Goal: Share content: Share content

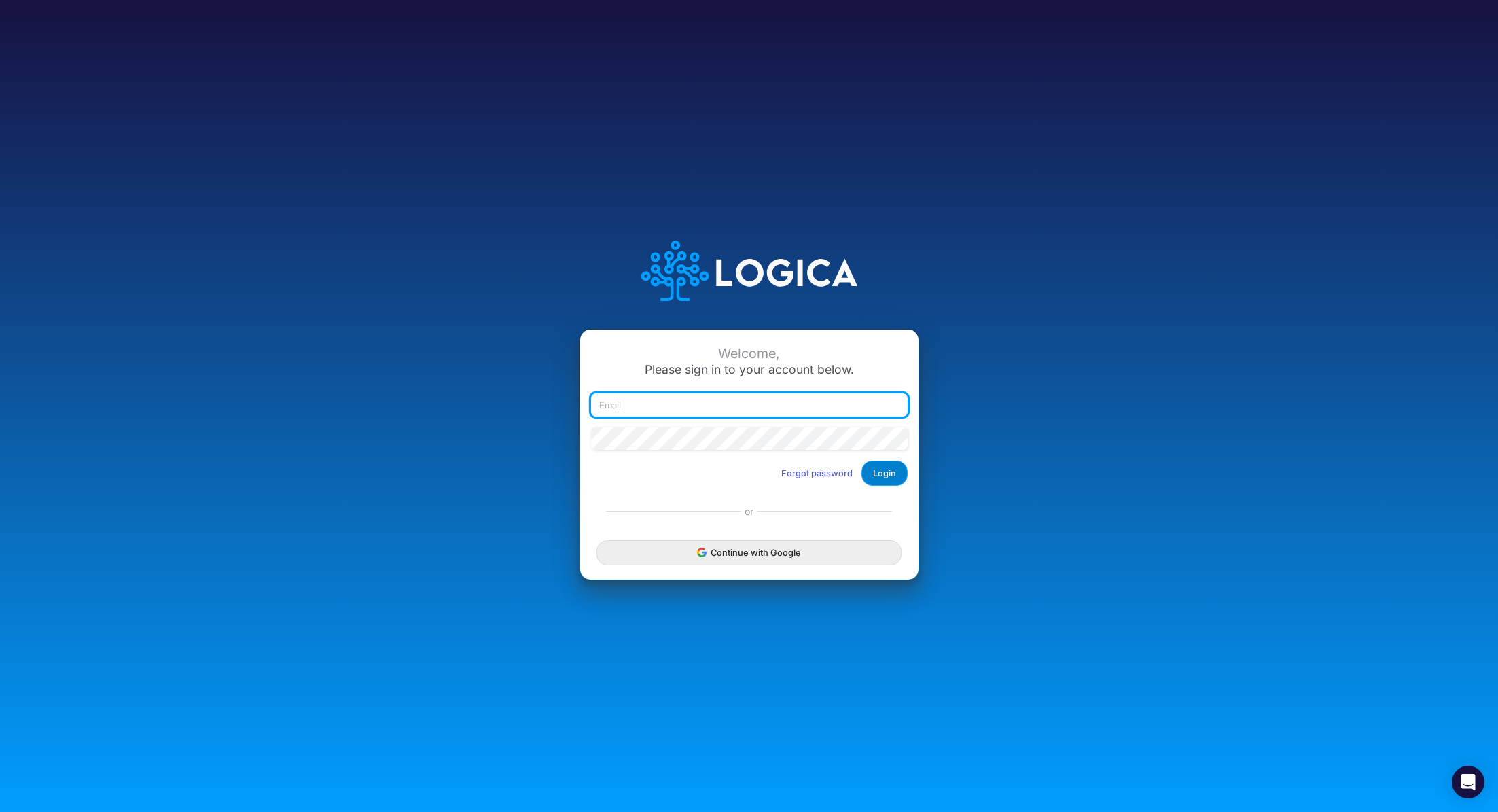
type input "[PERSON_NAME][EMAIL_ADDRESS][PERSON_NAME][DOMAIN_NAME]"
click at [903, 472] on button "Login" at bounding box center [884, 473] width 47 height 25
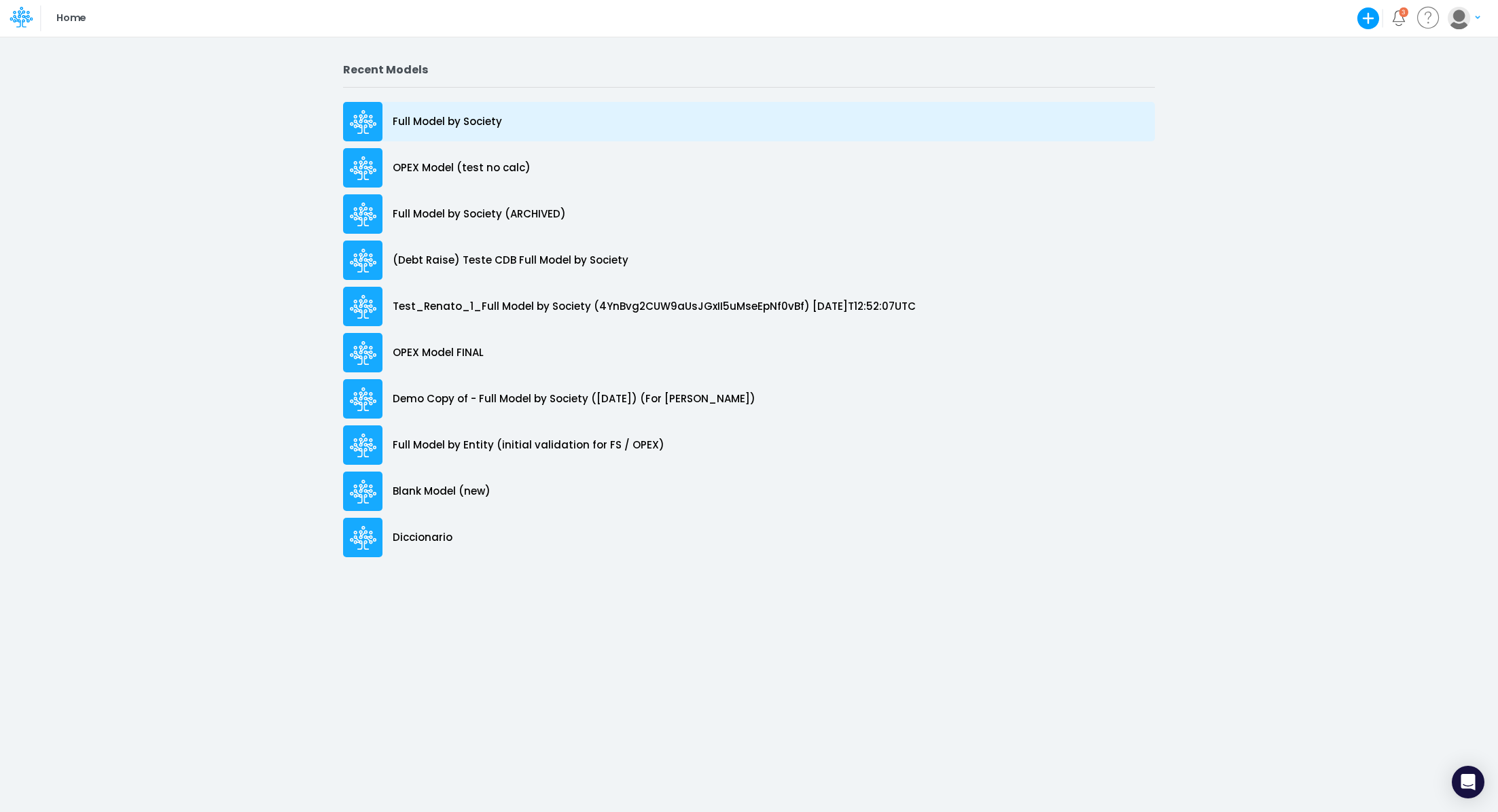
click at [463, 122] on p "Full Model by Society" at bounding box center [447, 122] width 110 height 16
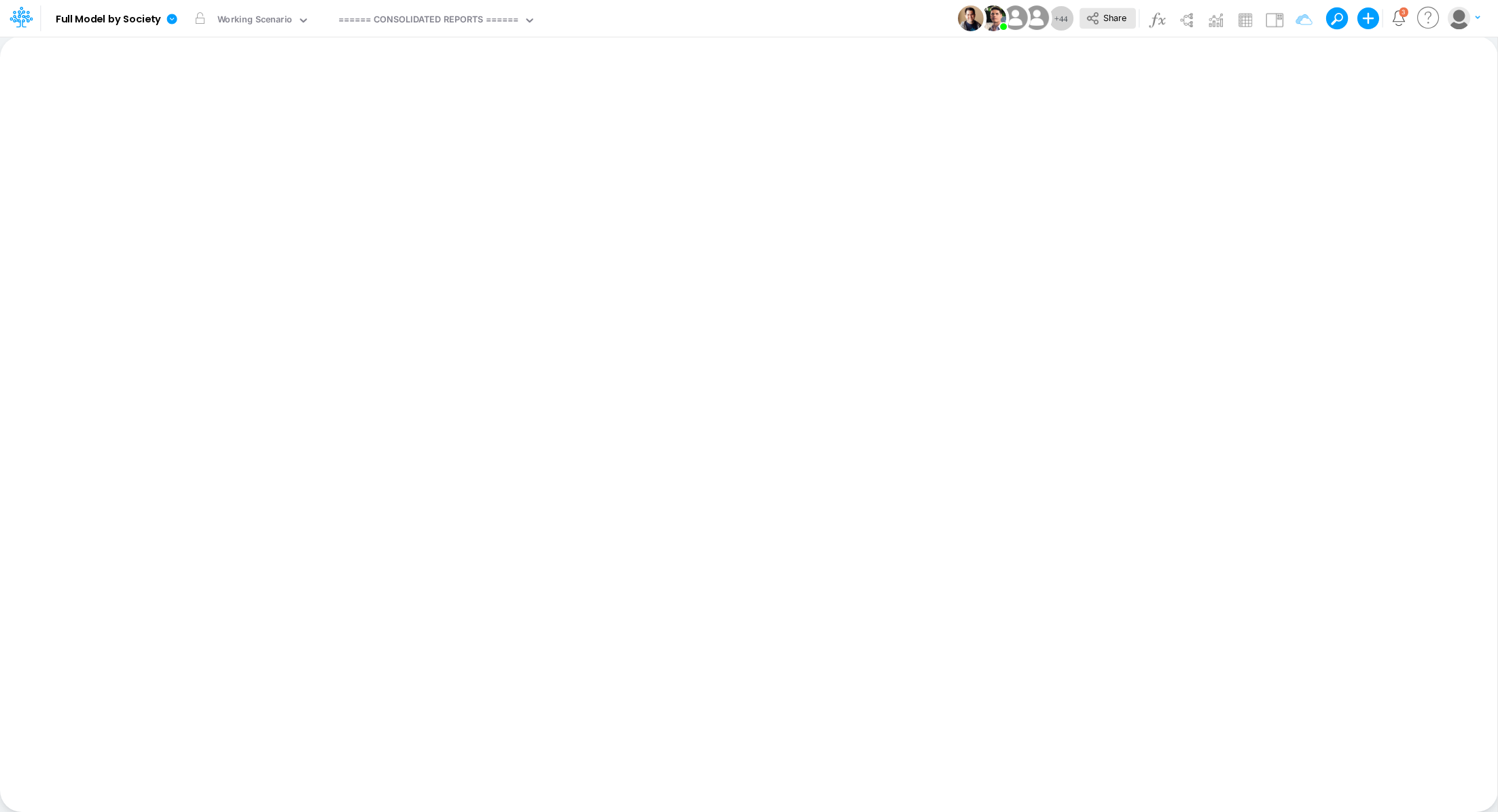
click at [1112, 25] on button "Share" at bounding box center [1108, 18] width 57 height 21
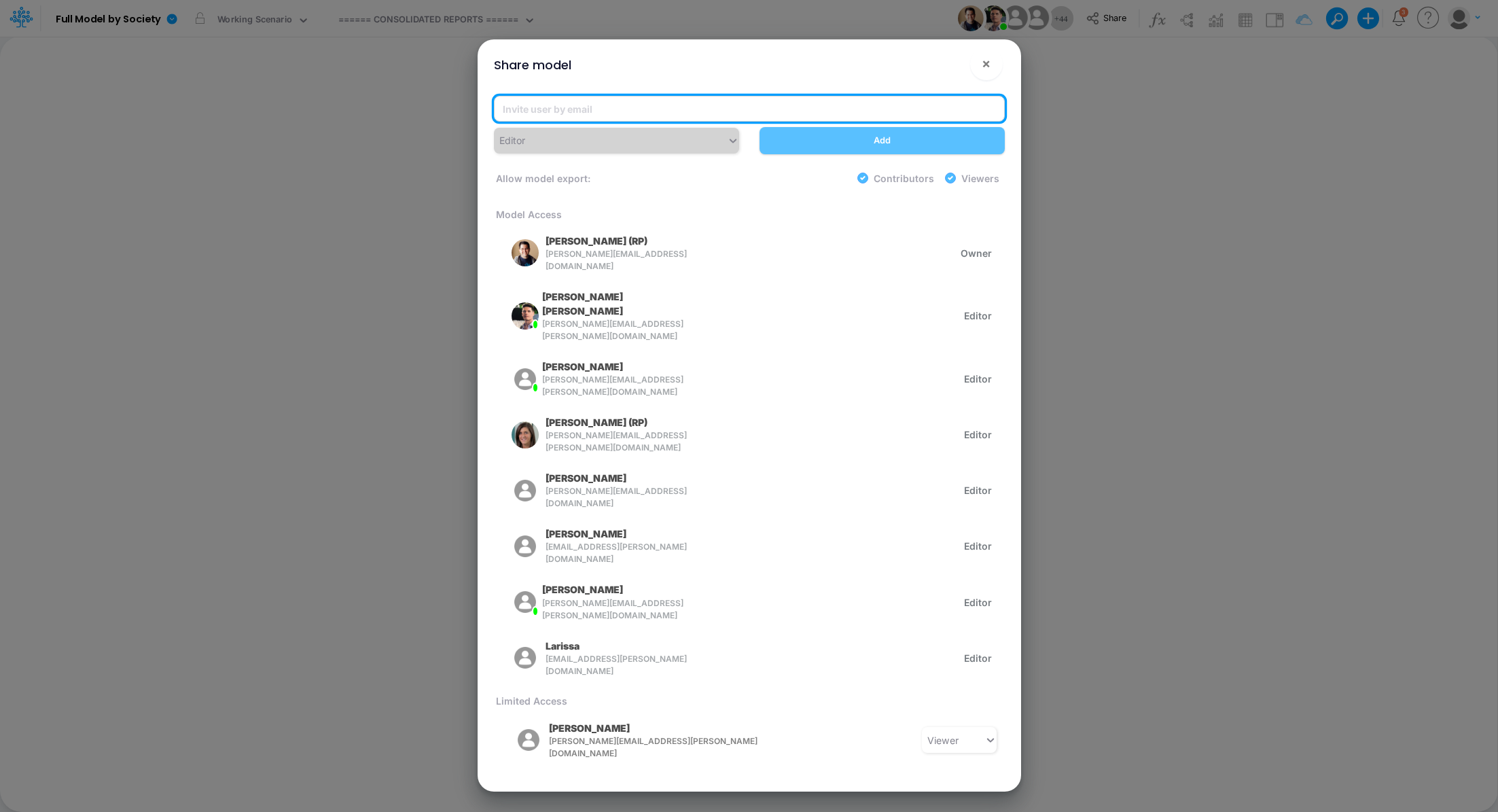
click at [616, 107] on input "email" at bounding box center [750, 109] width 511 height 26
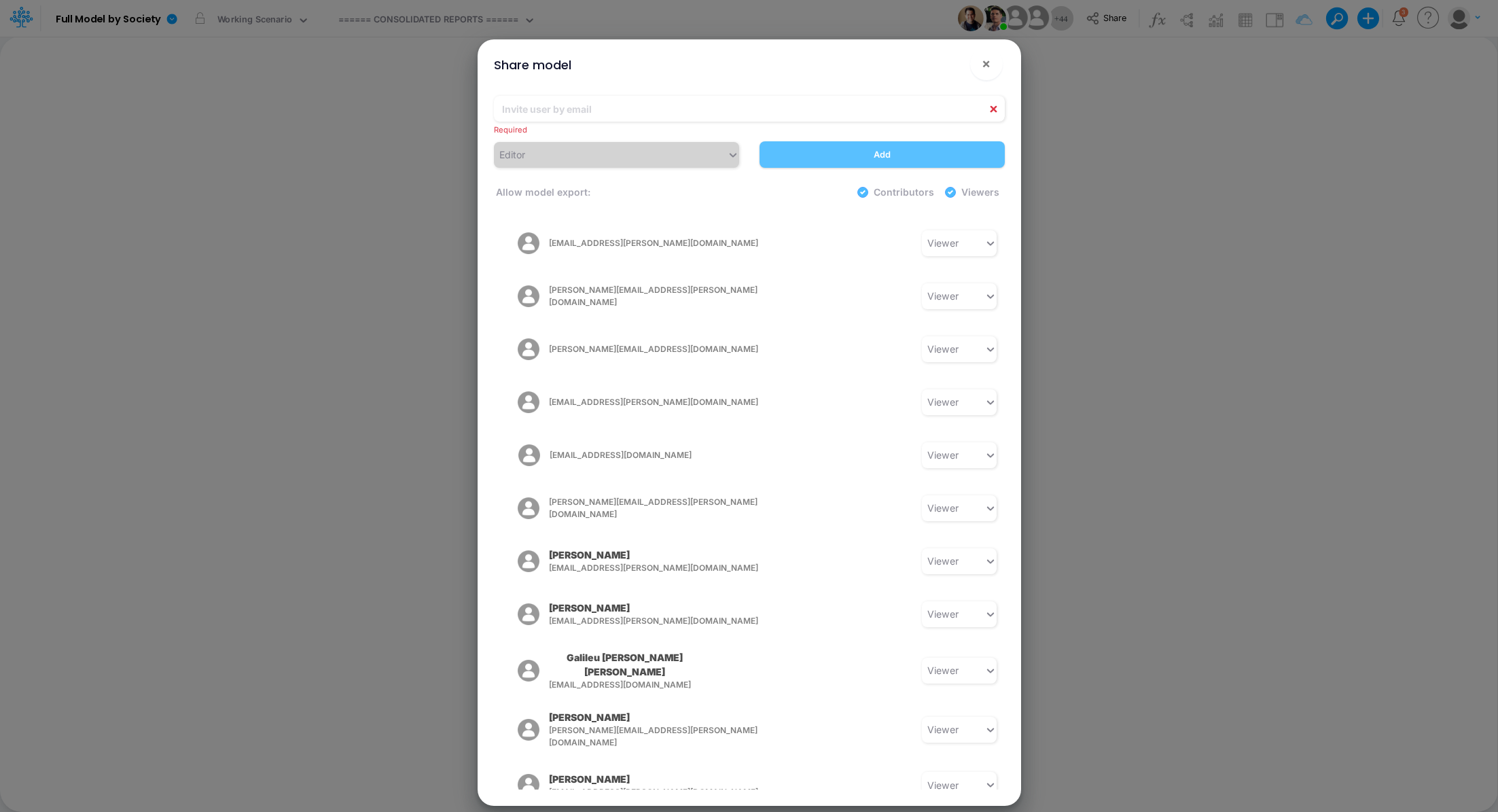
scroll to position [1792, 0]
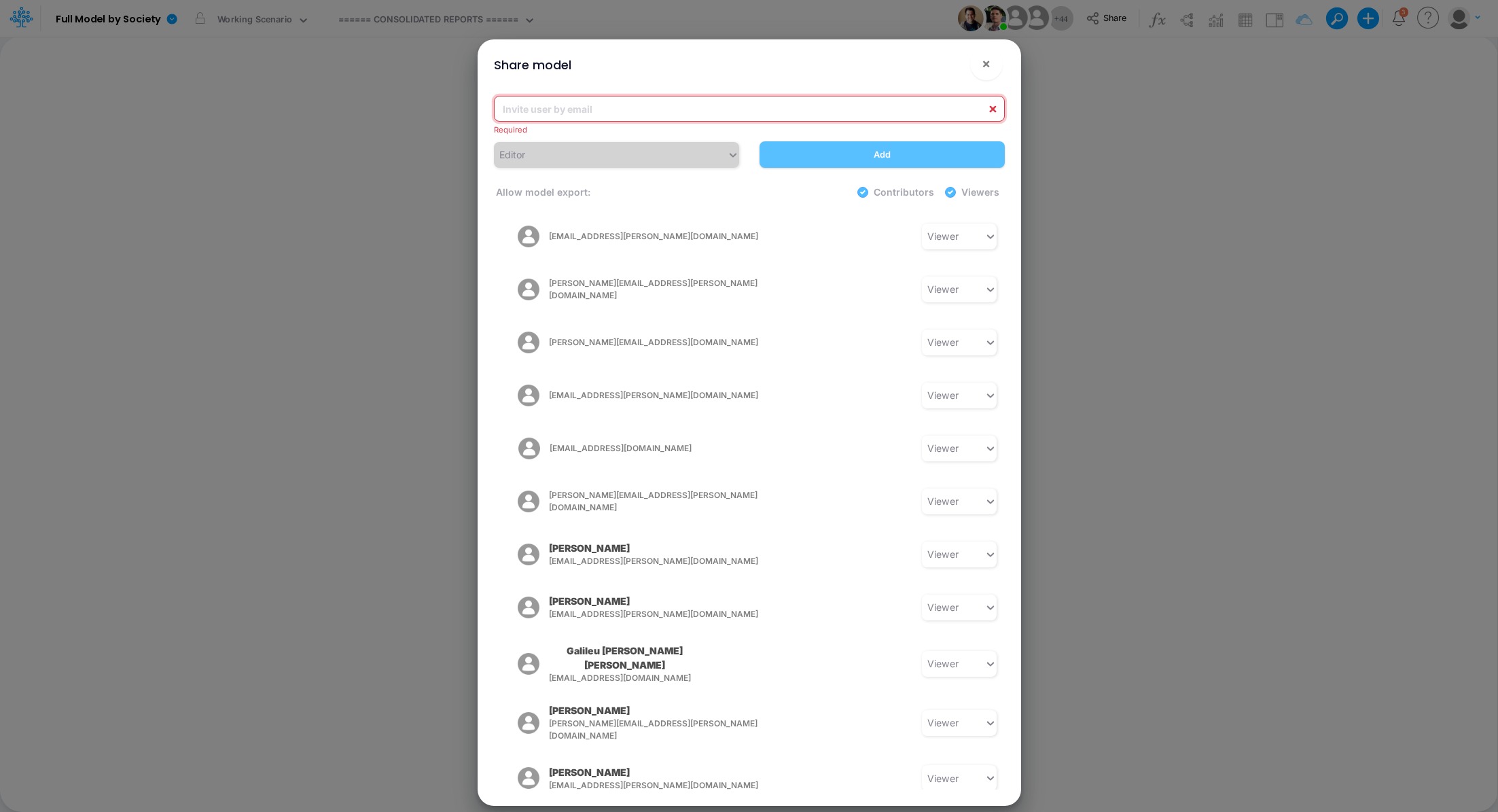
click at [633, 103] on input "email" at bounding box center [750, 109] width 511 height 26
paste input "[PERSON_NAME][EMAIL_ADDRESS][DOMAIN_NAME]"
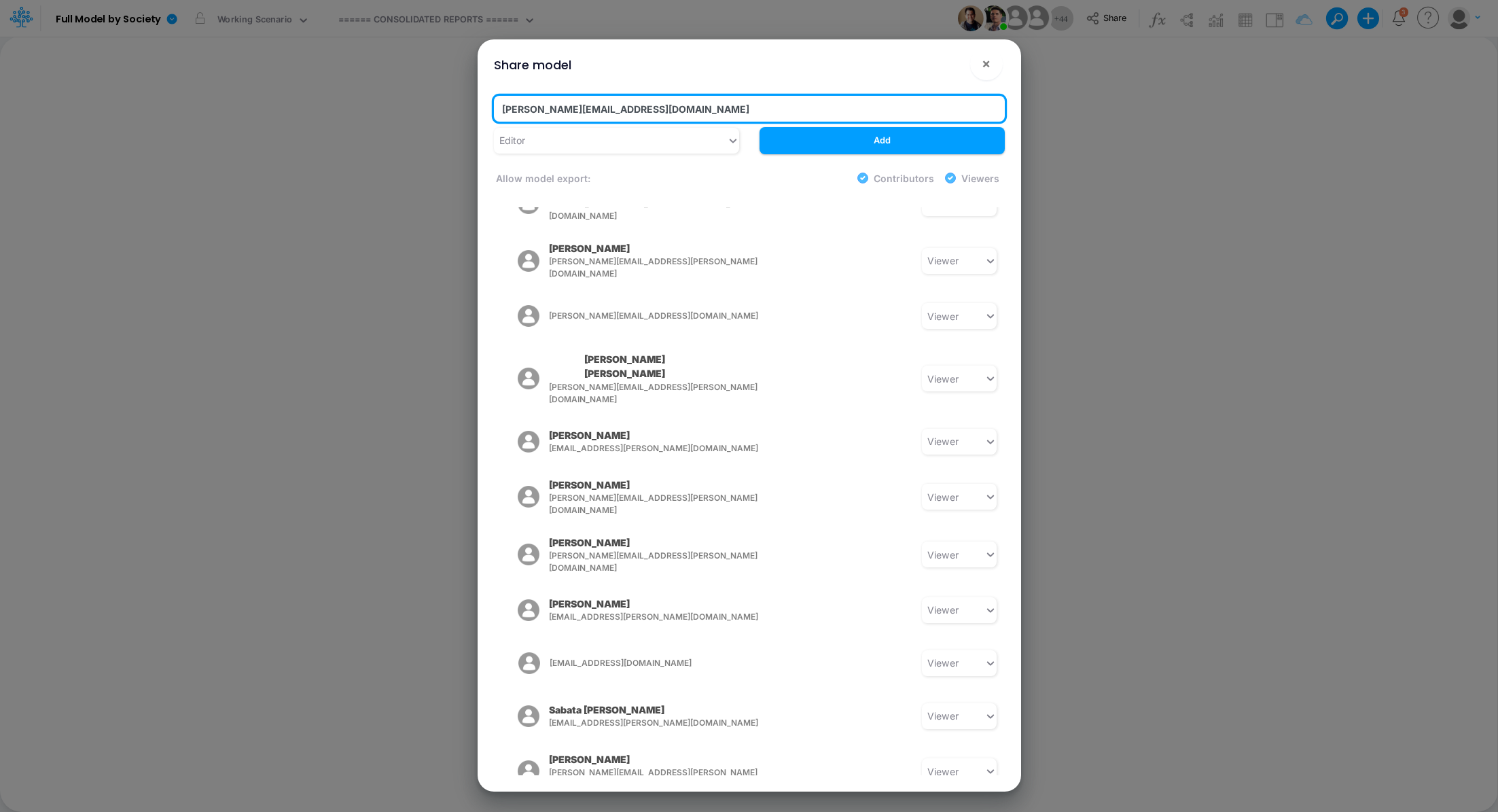
scroll to position [0, 0]
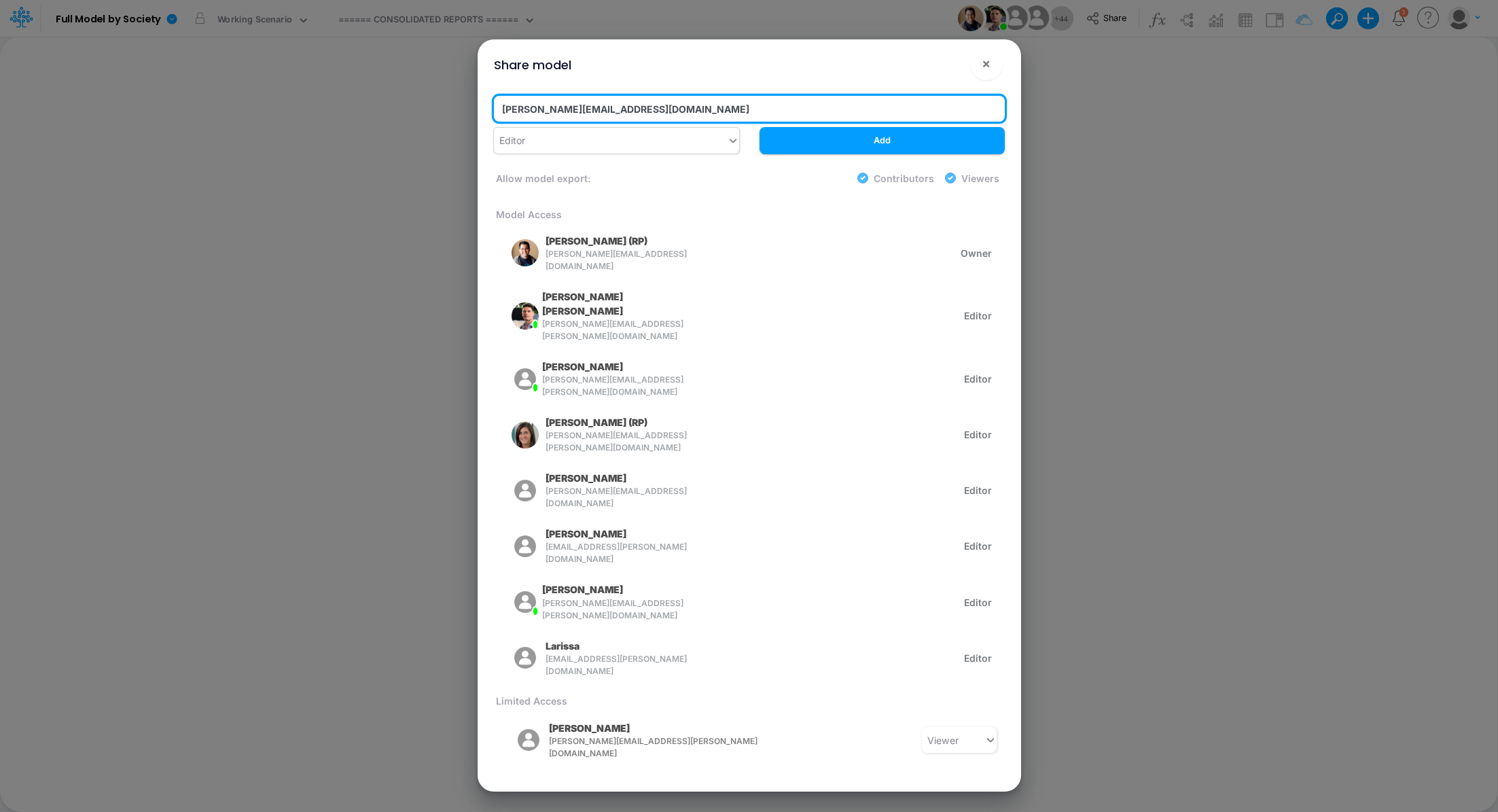
type input "[PERSON_NAME][EMAIL_ADDRESS][DOMAIN_NAME]"
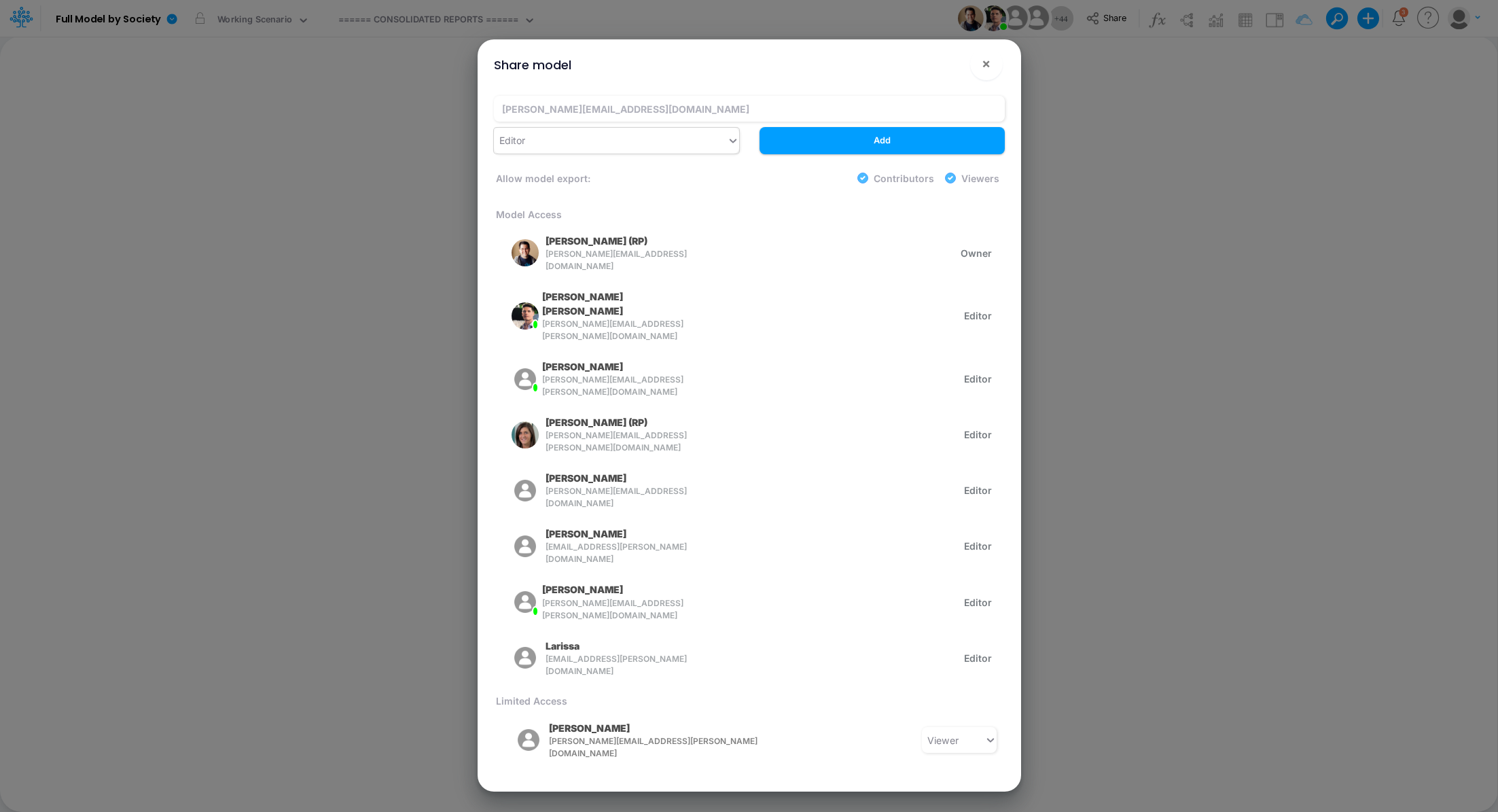
click at [700, 141] on div "Editor" at bounding box center [610, 140] width 233 height 22
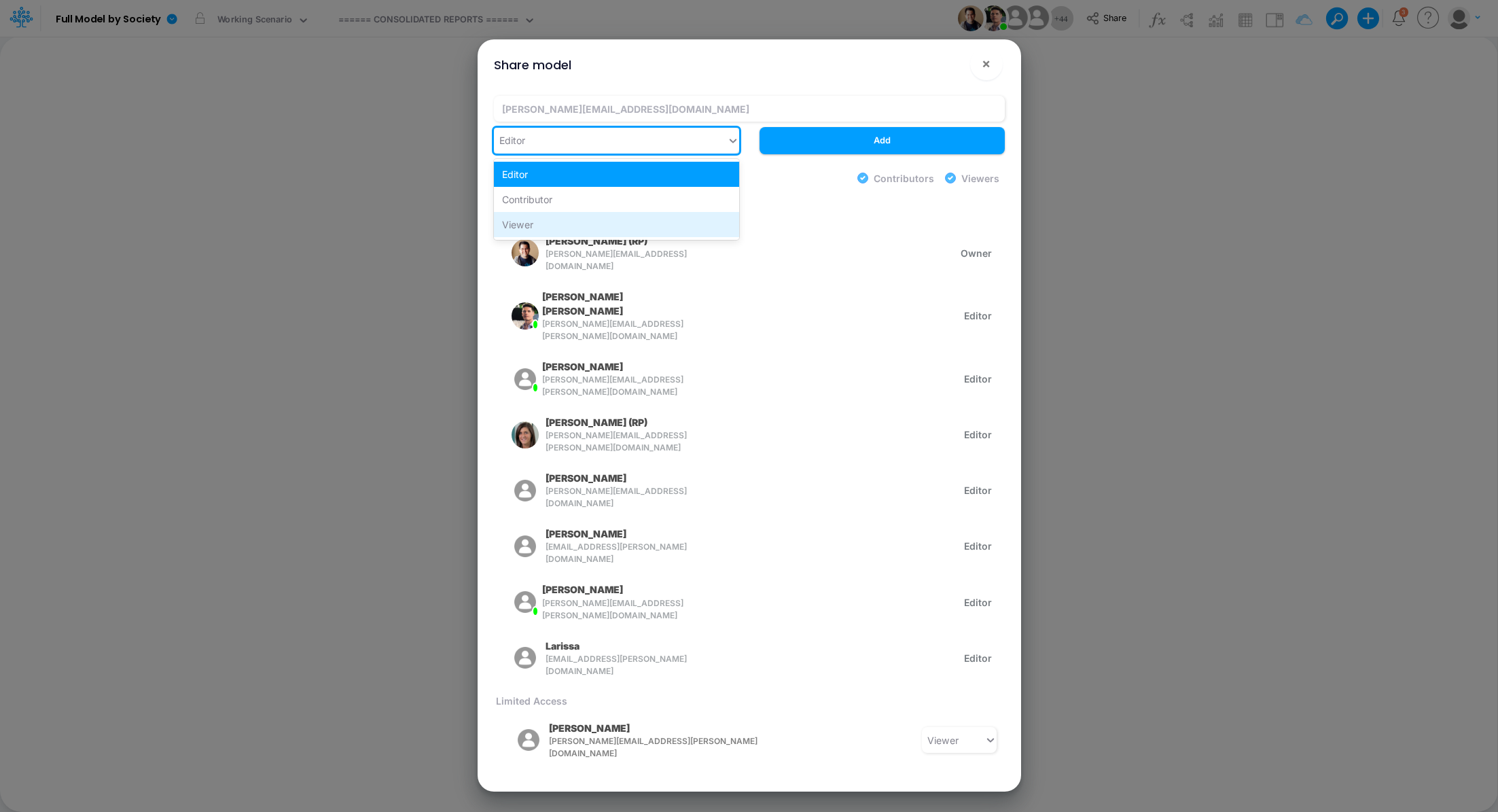
click at [607, 230] on div "Viewer" at bounding box center [617, 224] width 246 height 25
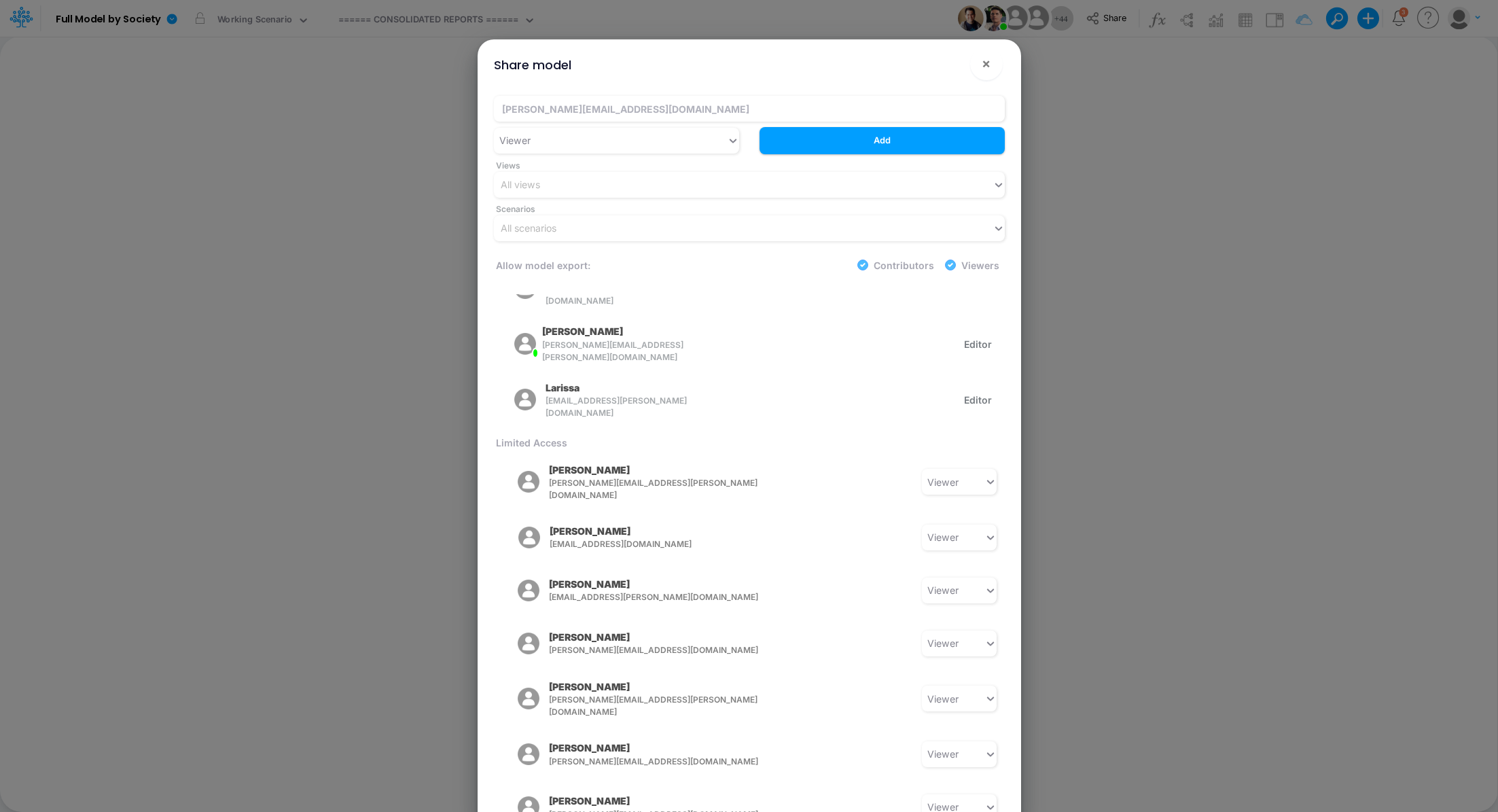
scroll to position [347, 0]
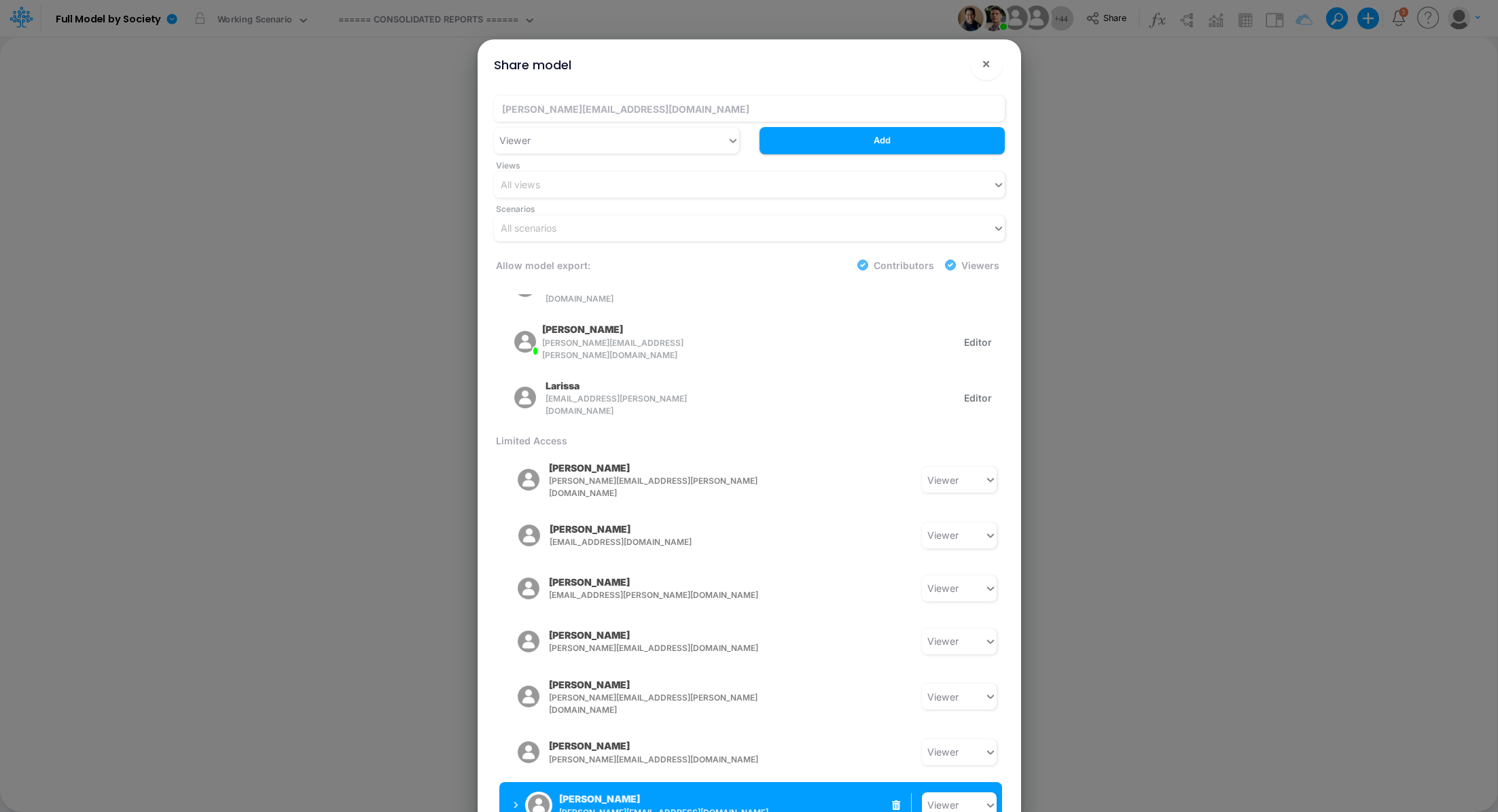
click at [513, 801] on icon "button" at bounding box center [516, 806] width 6 height 9
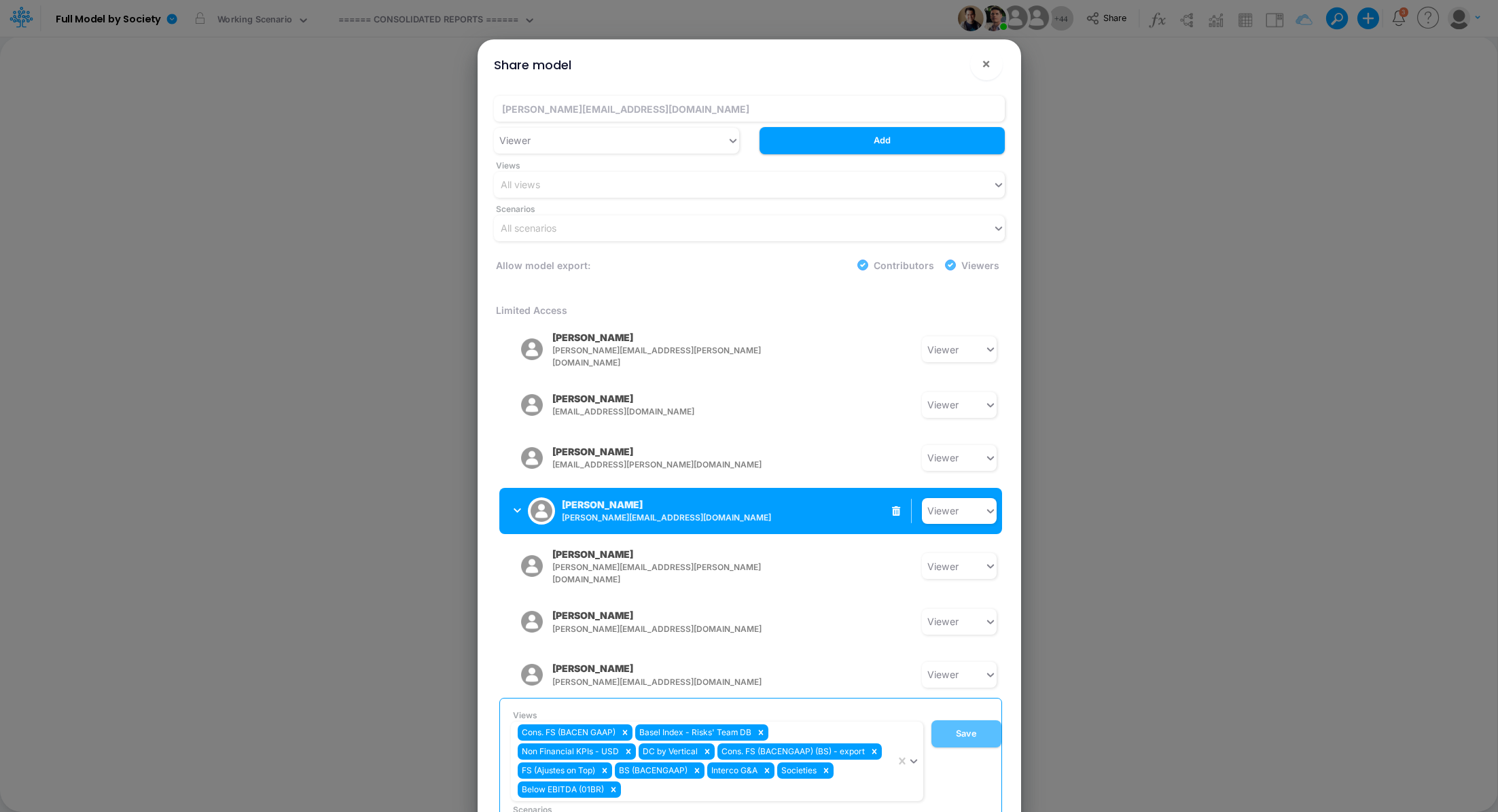
scroll to position [690, 0]
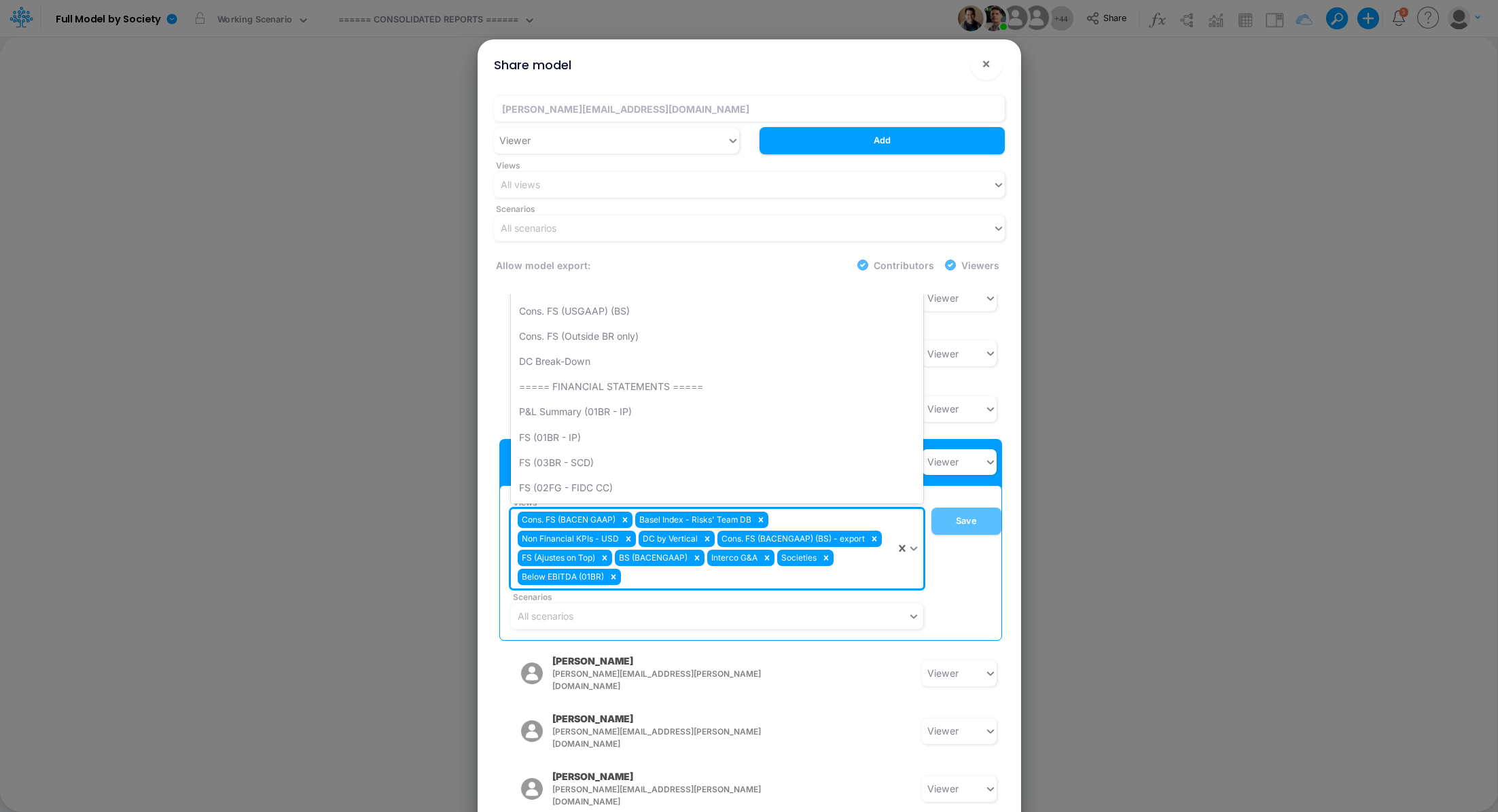
drag, startPoint x: 670, startPoint y: 519, endPoint x: 509, endPoint y: 454, distance: 173.6
click at [510, 497] on div "Views option ====== INPUTS ====== focused, 1 of 175. 175 results available. Use…" at bounding box center [715, 563] width 418 height 132
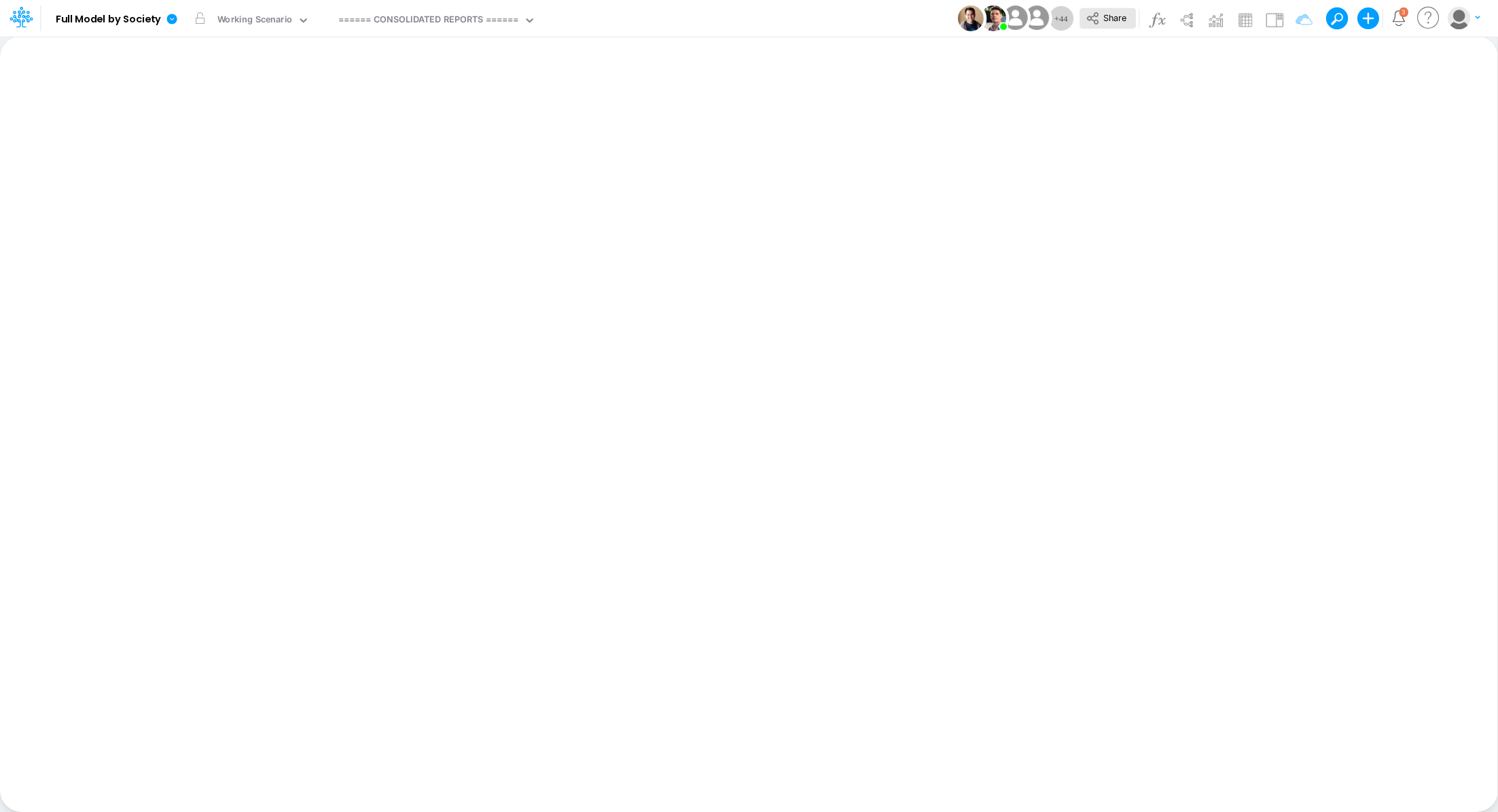
click at [1115, 27] on button "Share" at bounding box center [1108, 18] width 57 height 21
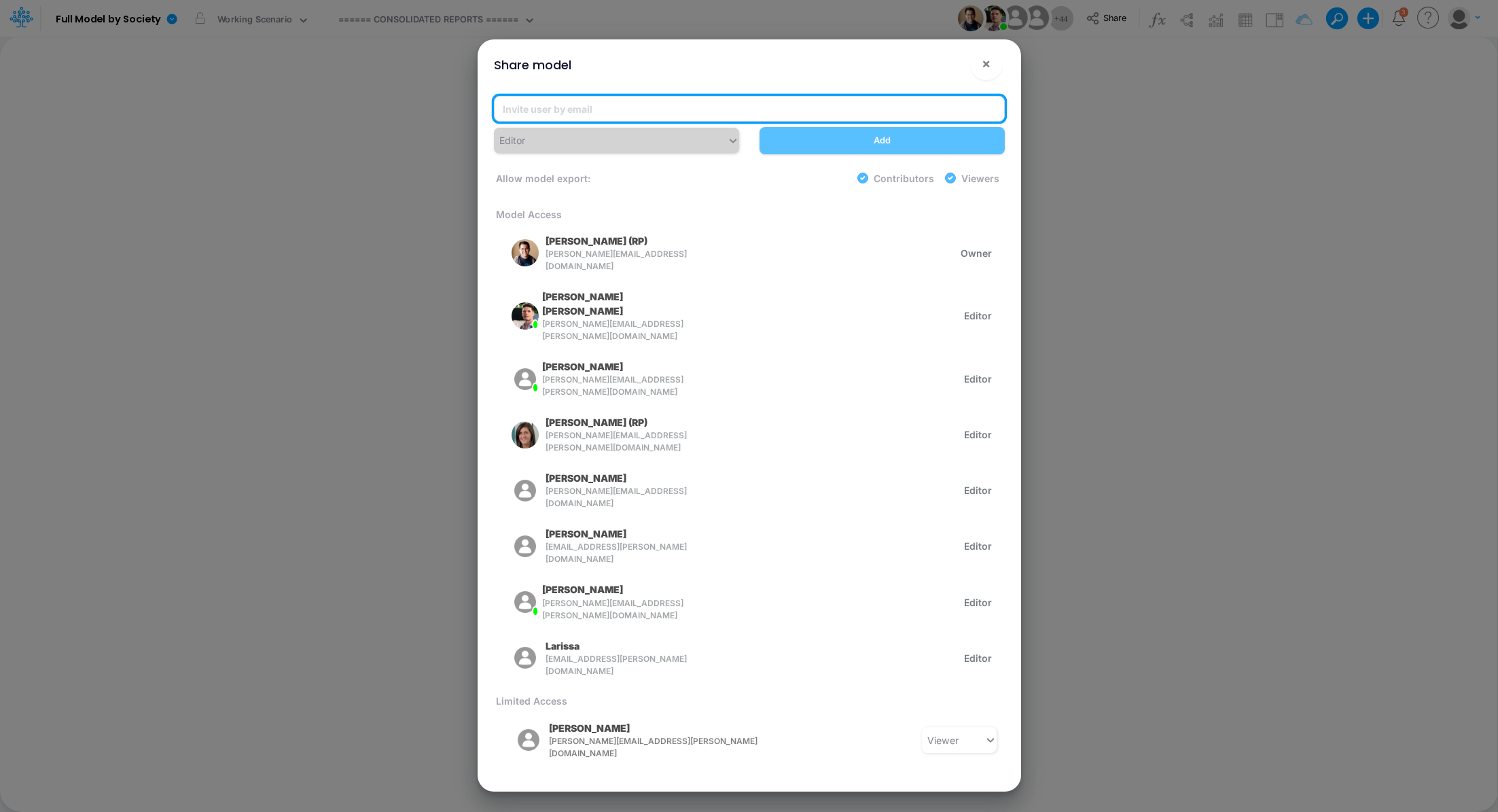
click at [650, 105] on input "email" at bounding box center [750, 109] width 511 height 26
paste input "[PERSON_NAME][EMAIL_ADDRESS][DOMAIN_NAME]"
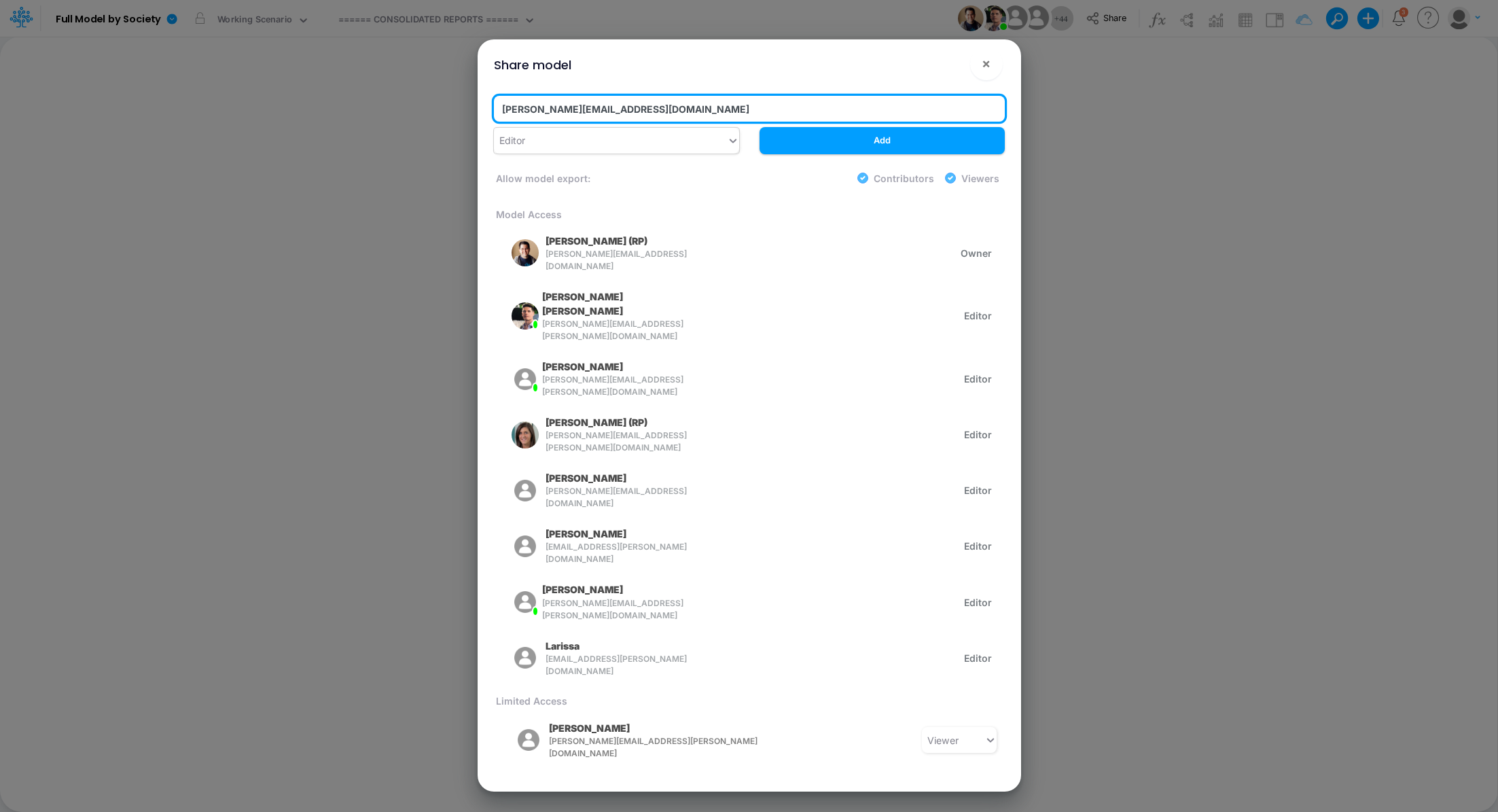
type input "[PERSON_NAME][EMAIL_ADDRESS][DOMAIN_NAME]"
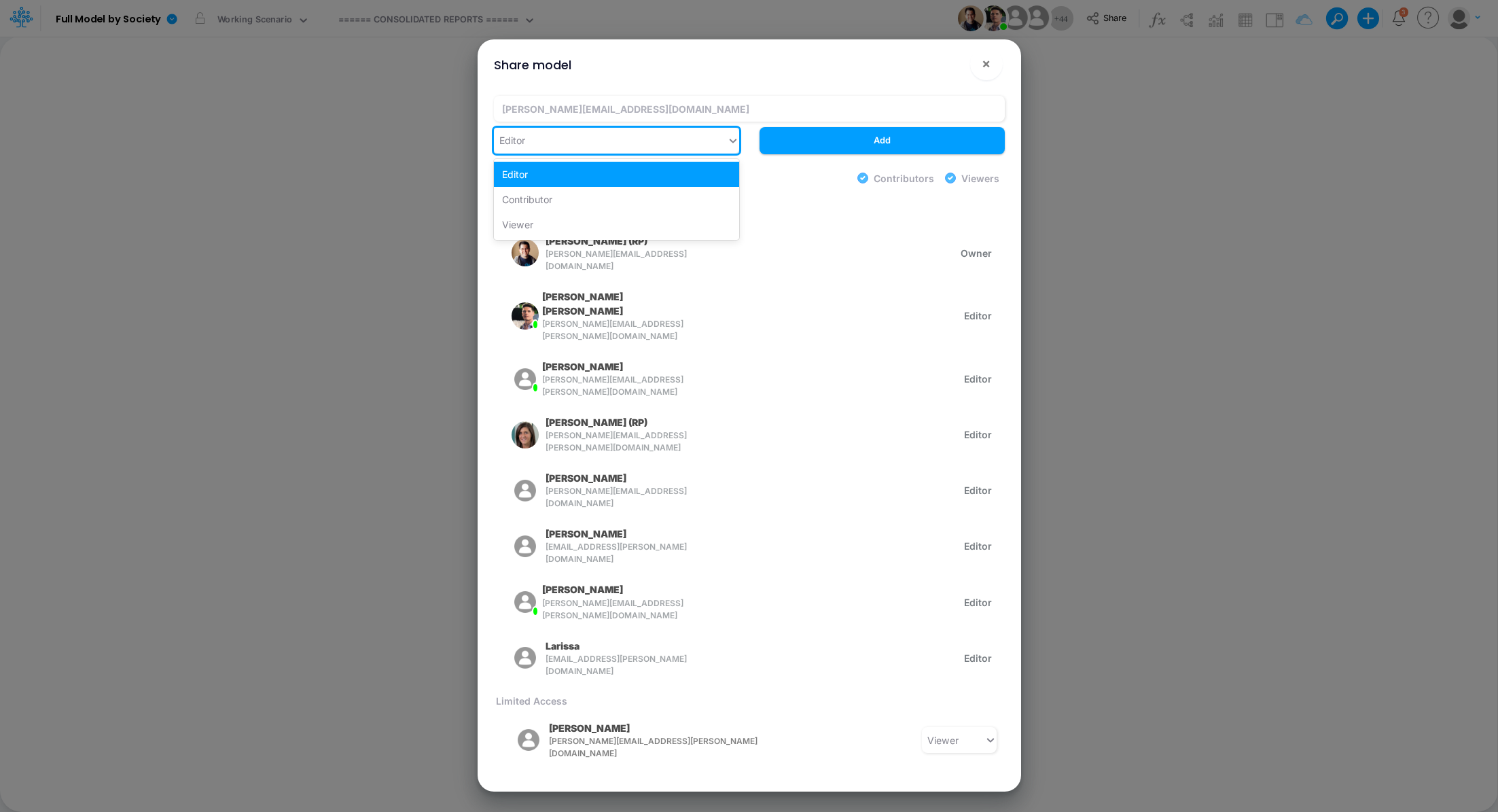
click at [622, 147] on div "Editor" at bounding box center [610, 140] width 233 height 22
click at [578, 223] on div "Viewer" at bounding box center [617, 224] width 246 height 25
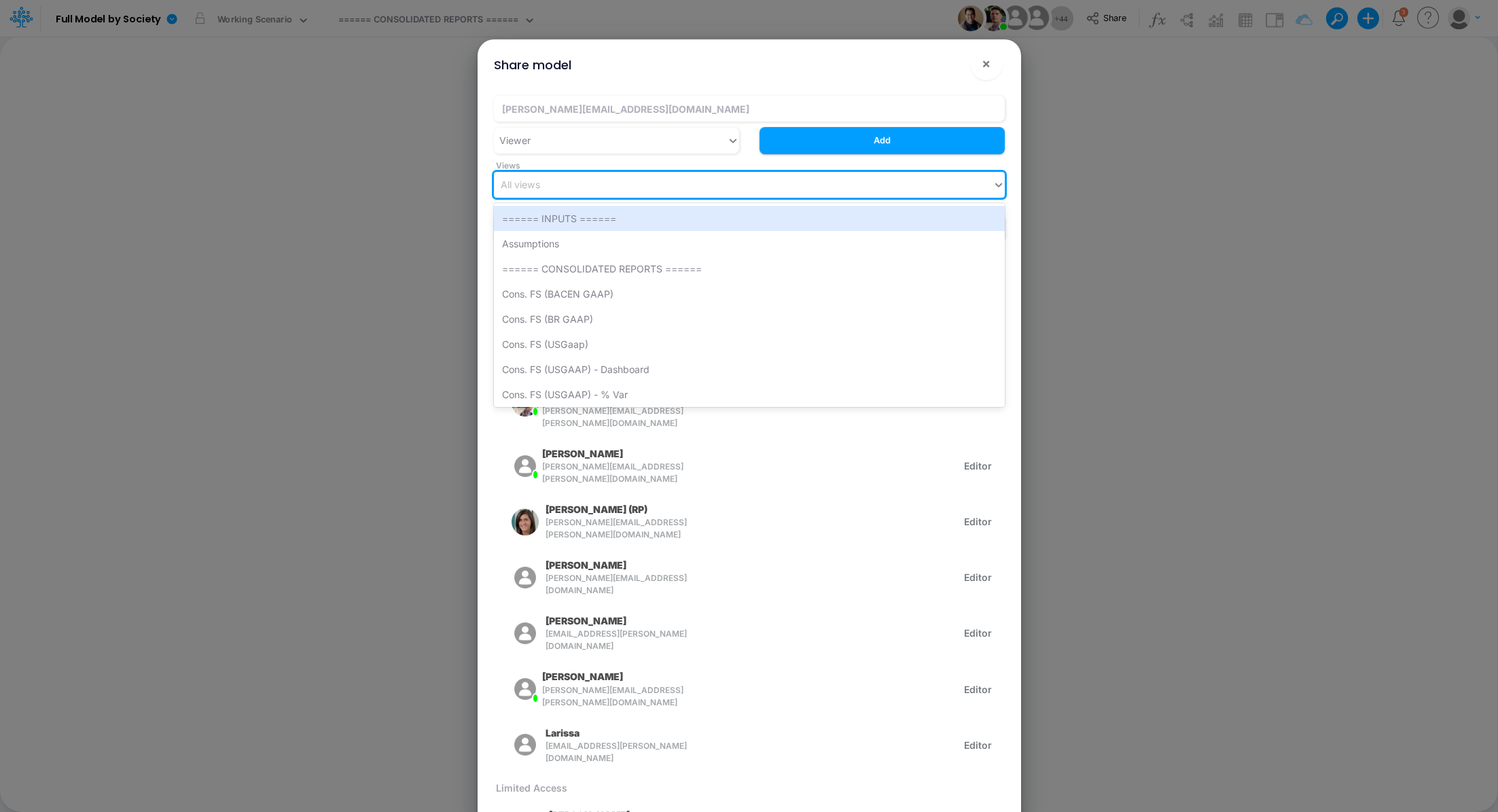
click at [706, 185] on div "All views" at bounding box center [743, 184] width 498 height 22
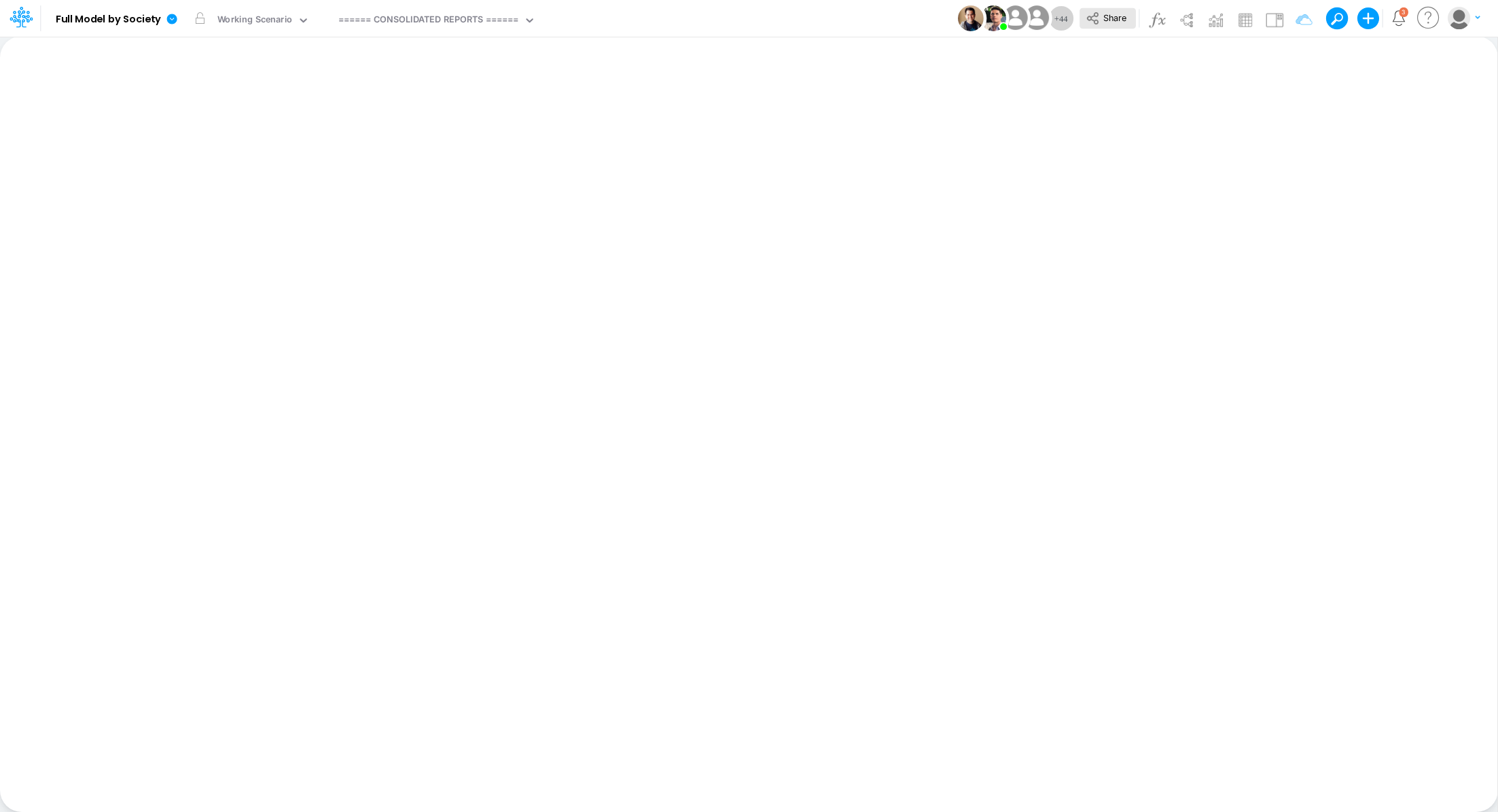
click at [1122, 22] on button "Share" at bounding box center [1108, 18] width 57 height 21
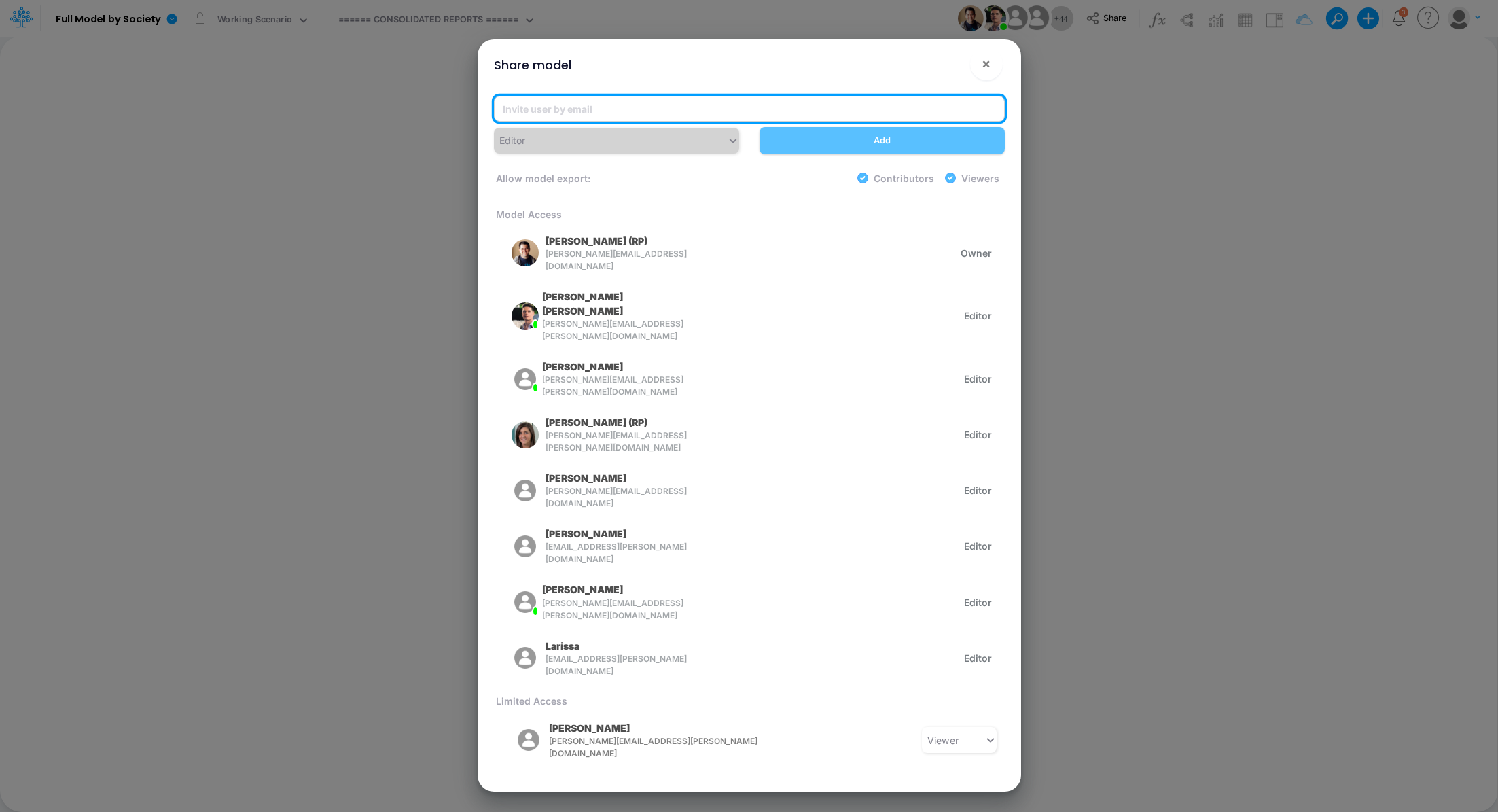
click at [673, 107] on input "email" at bounding box center [750, 109] width 511 height 26
paste input "[PERSON_NAME][EMAIL_ADDRESS][DOMAIN_NAME]"
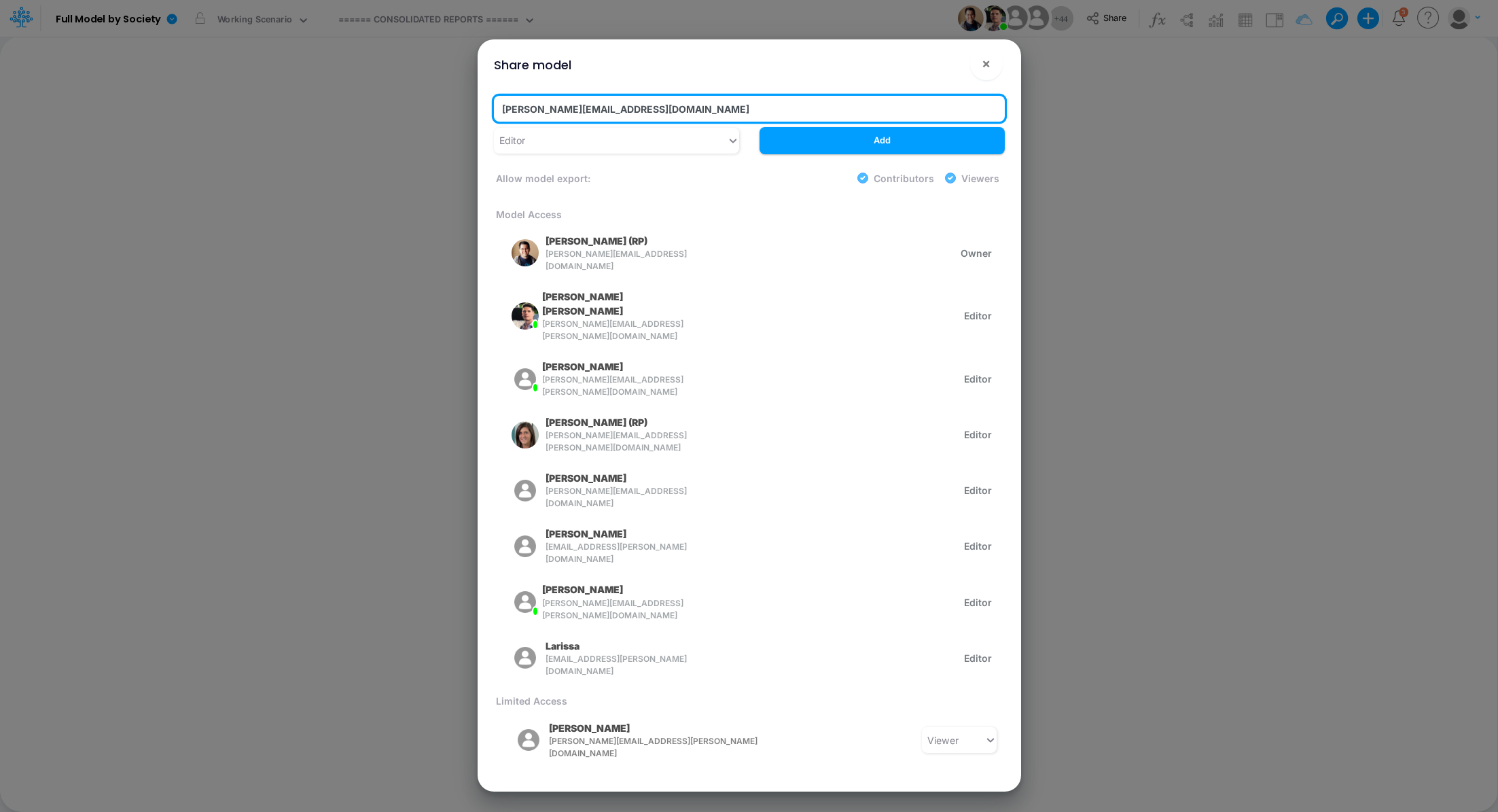
type input "[PERSON_NAME][EMAIL_ADDRESS][DOMAIN_NAME]"
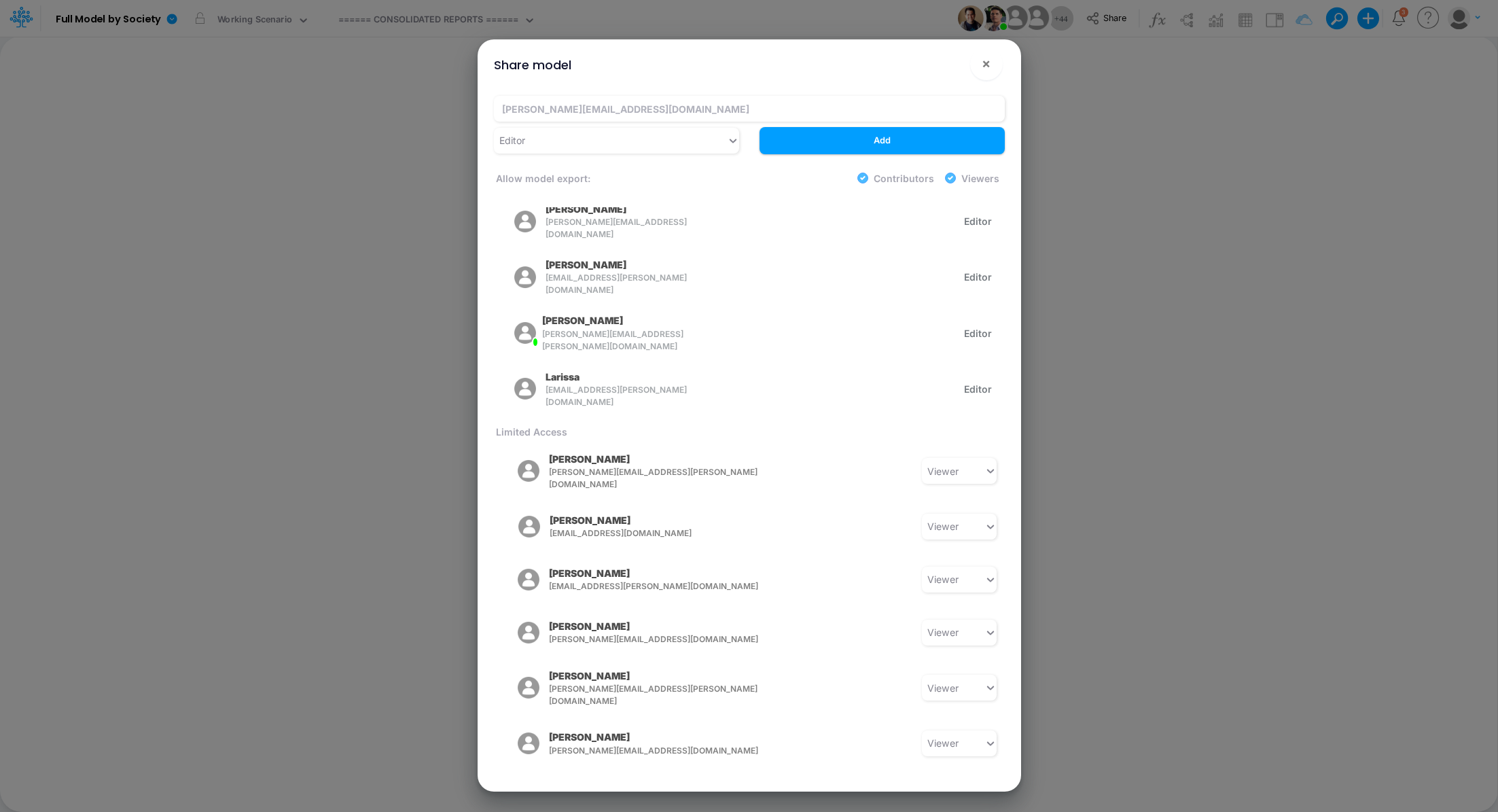
scroll to position [271, 0]
click at [516, 791] on icon "button" at bounding box center [516, 795] width 6 height 9
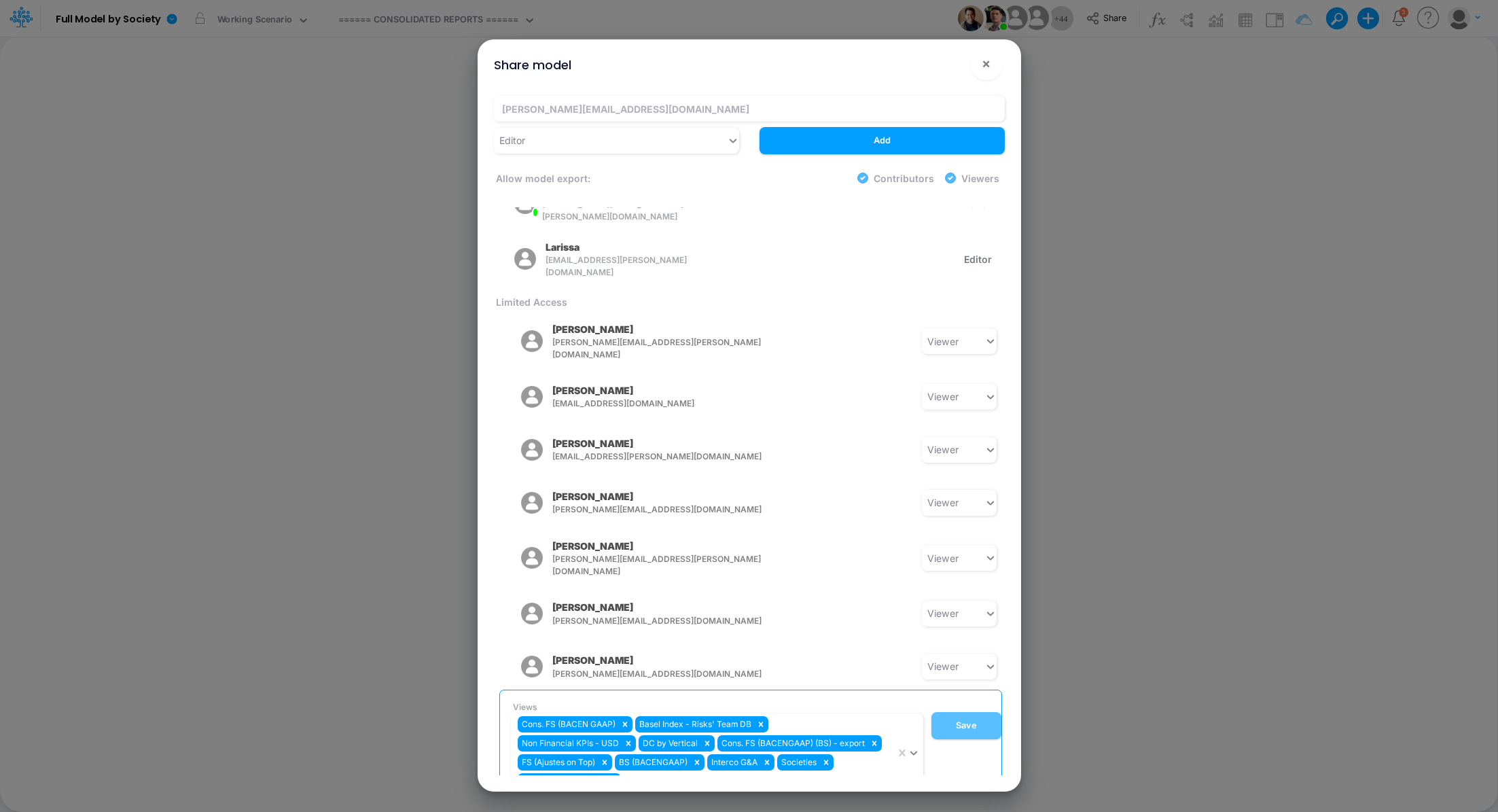
scroll to position [0, 0]
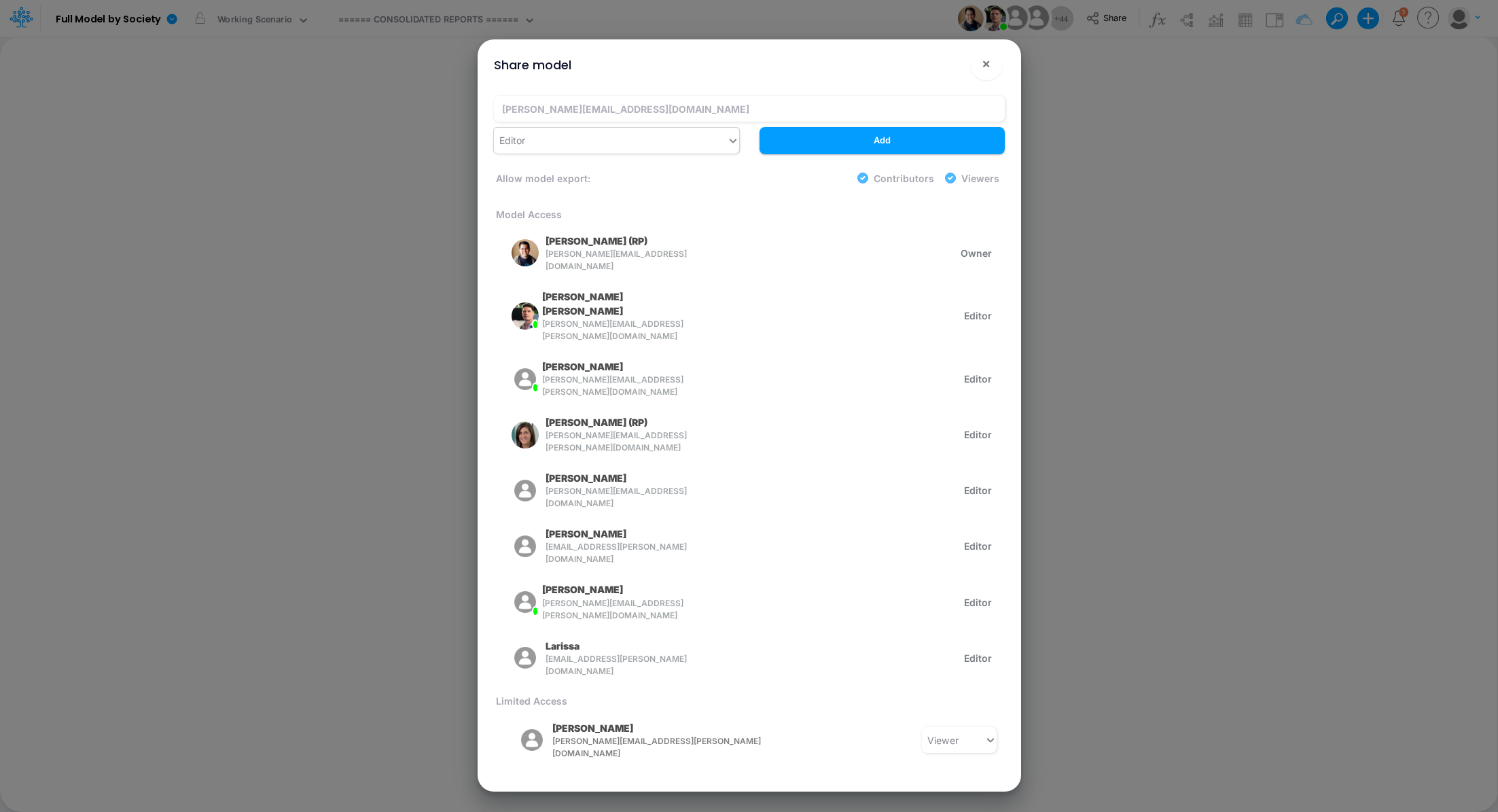
click at [626, 152] on div "Editor" at bounding box center [617, 140] width 246 height 26
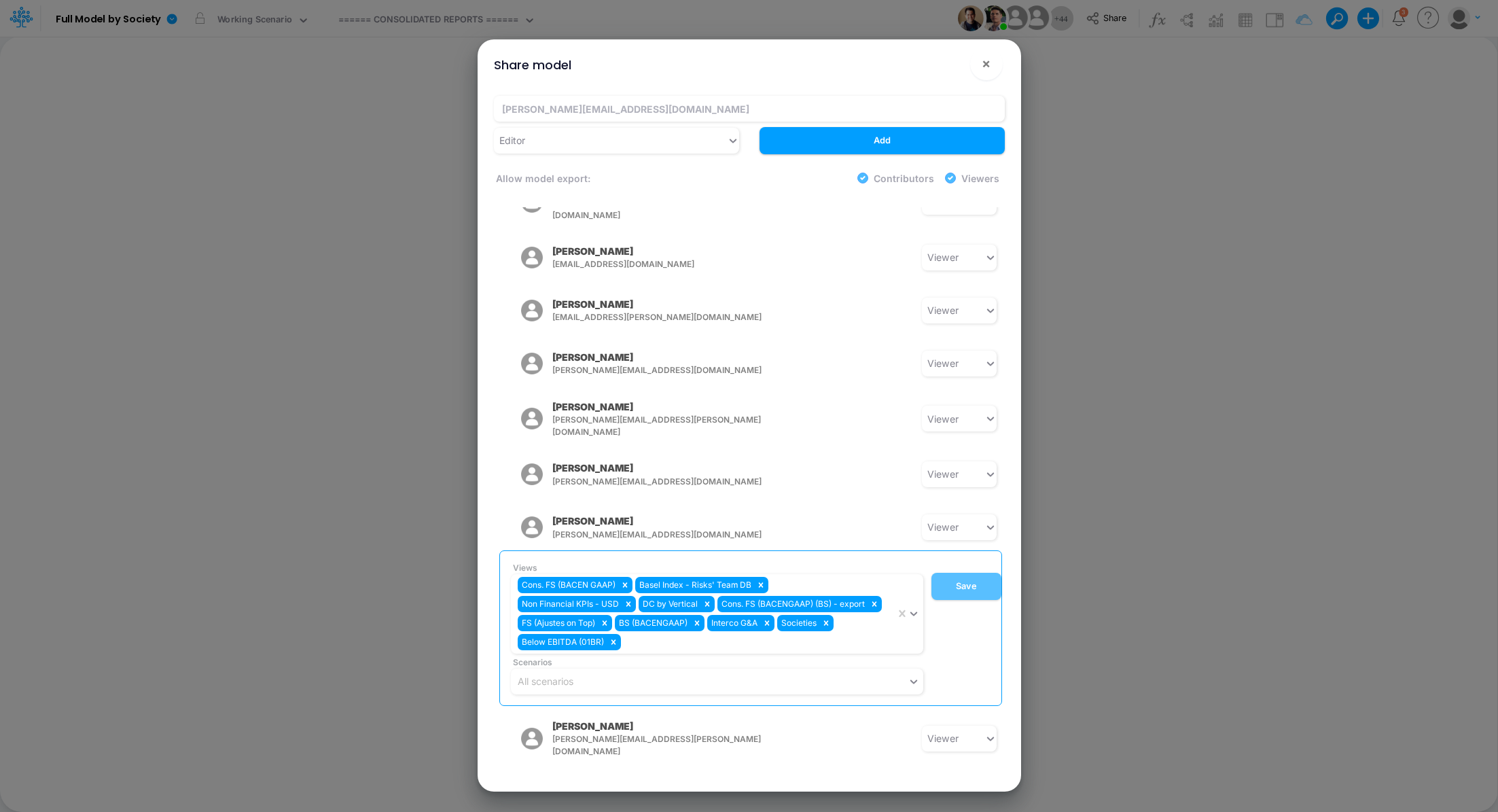
scroll to position [541, 0]
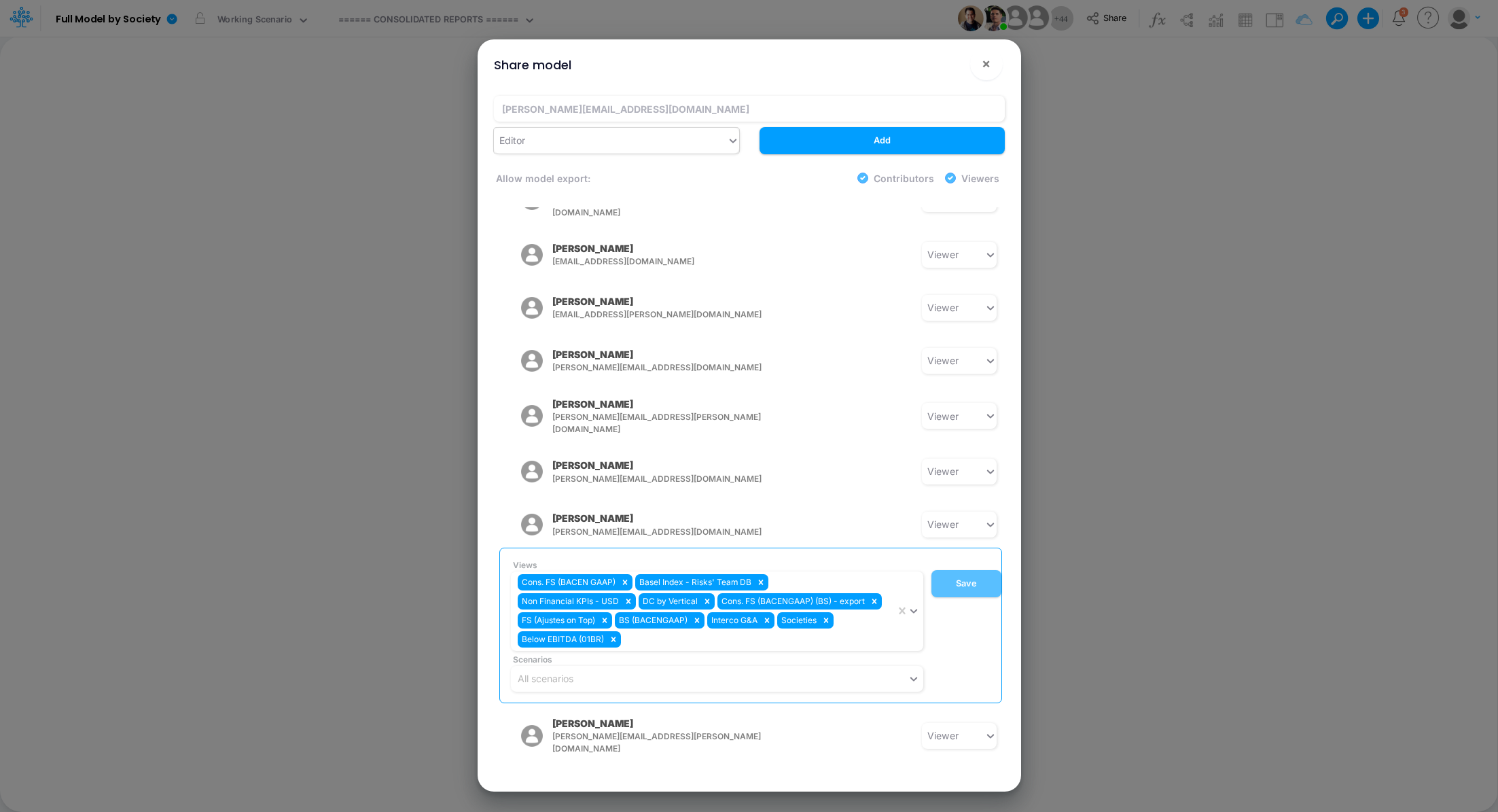
click at [602, 135] on div "Editor" at bounding box center [610, 140] width 233 height 22
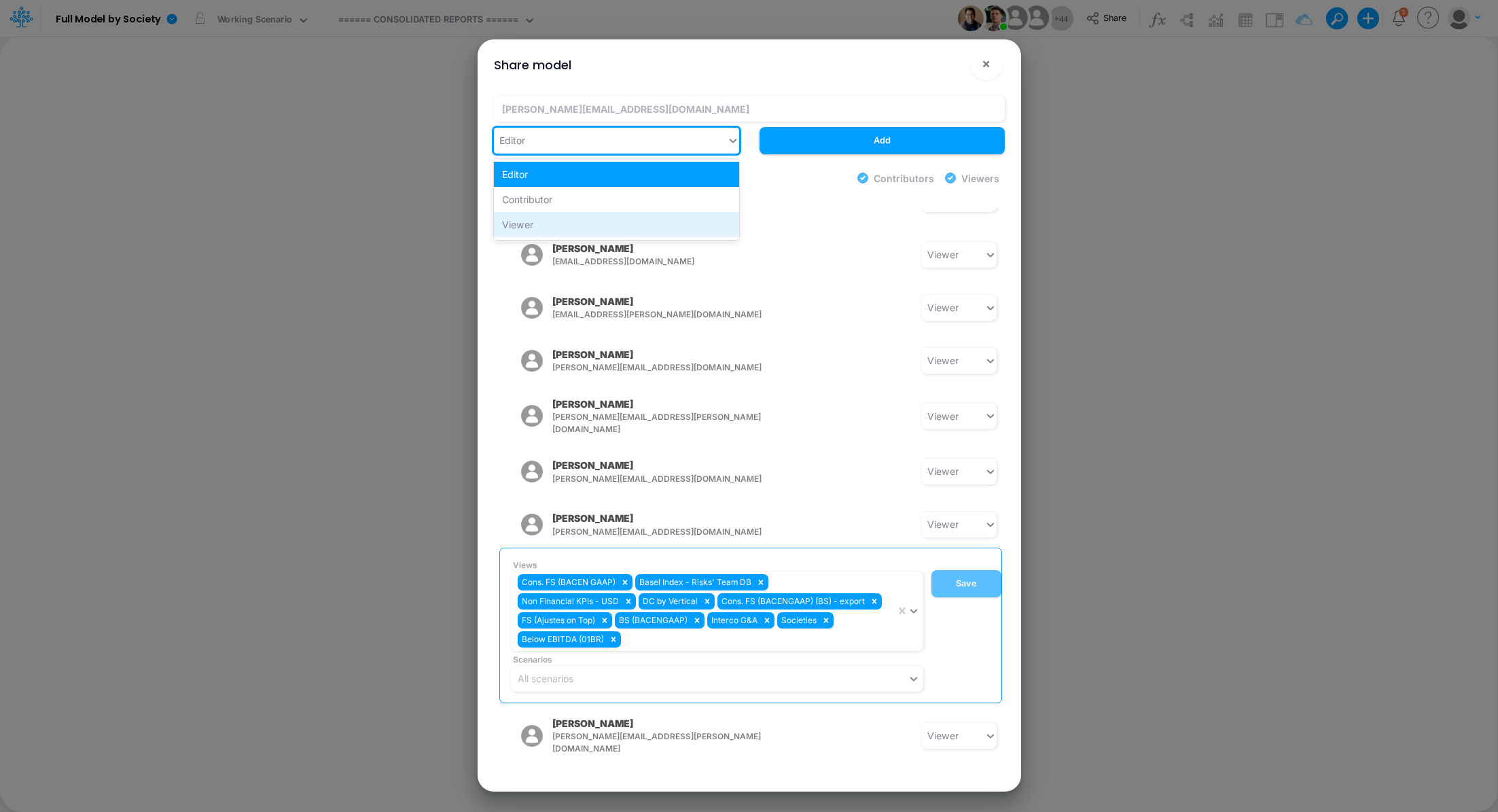
click at [582, 232] on div "Viewer" at bounding box center [617, 224] width 246 height 25
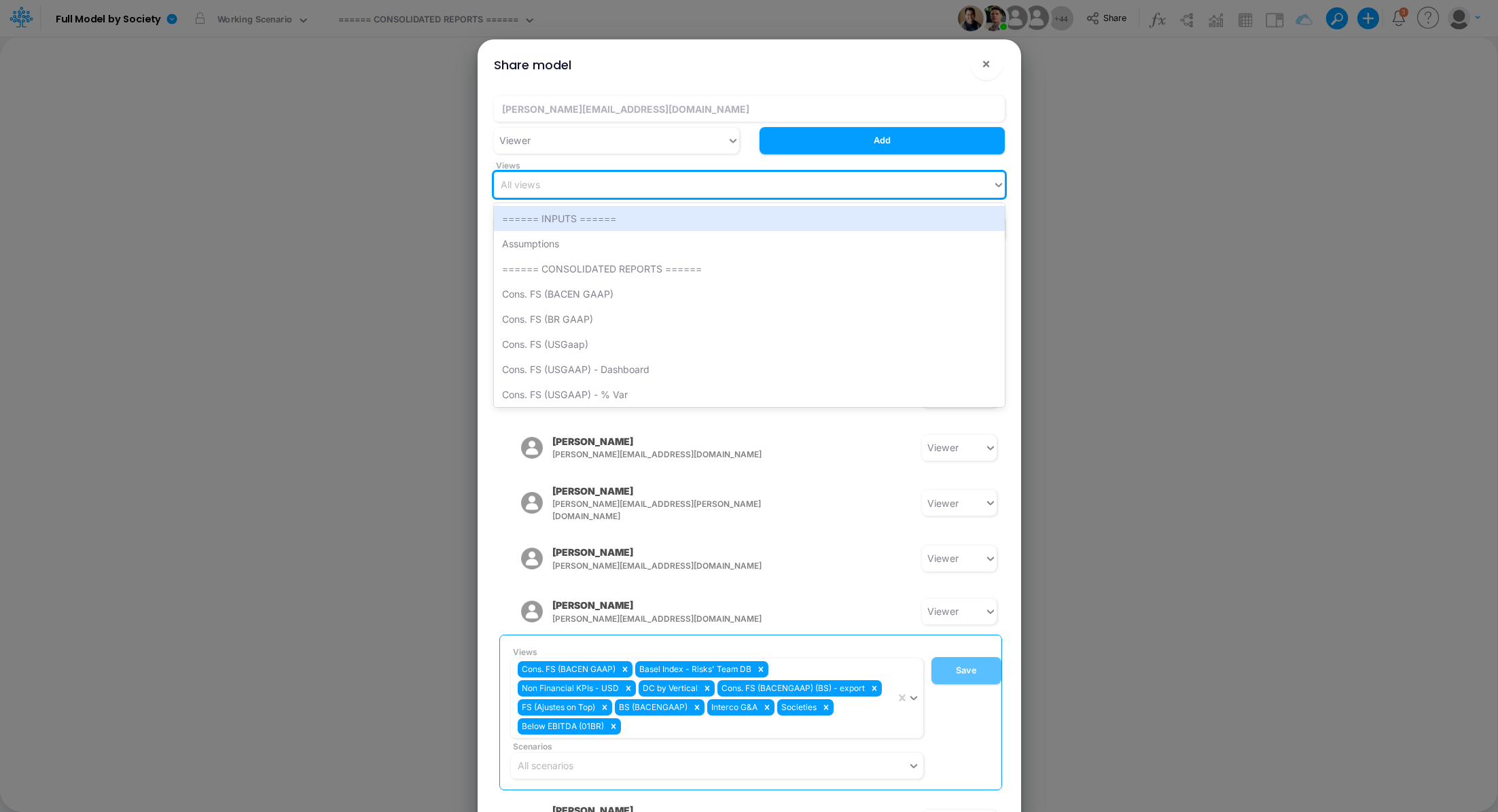
click at [584, 185] on div "All views" at bounding box center [743, 184] width 498 height 22
type input "cons"
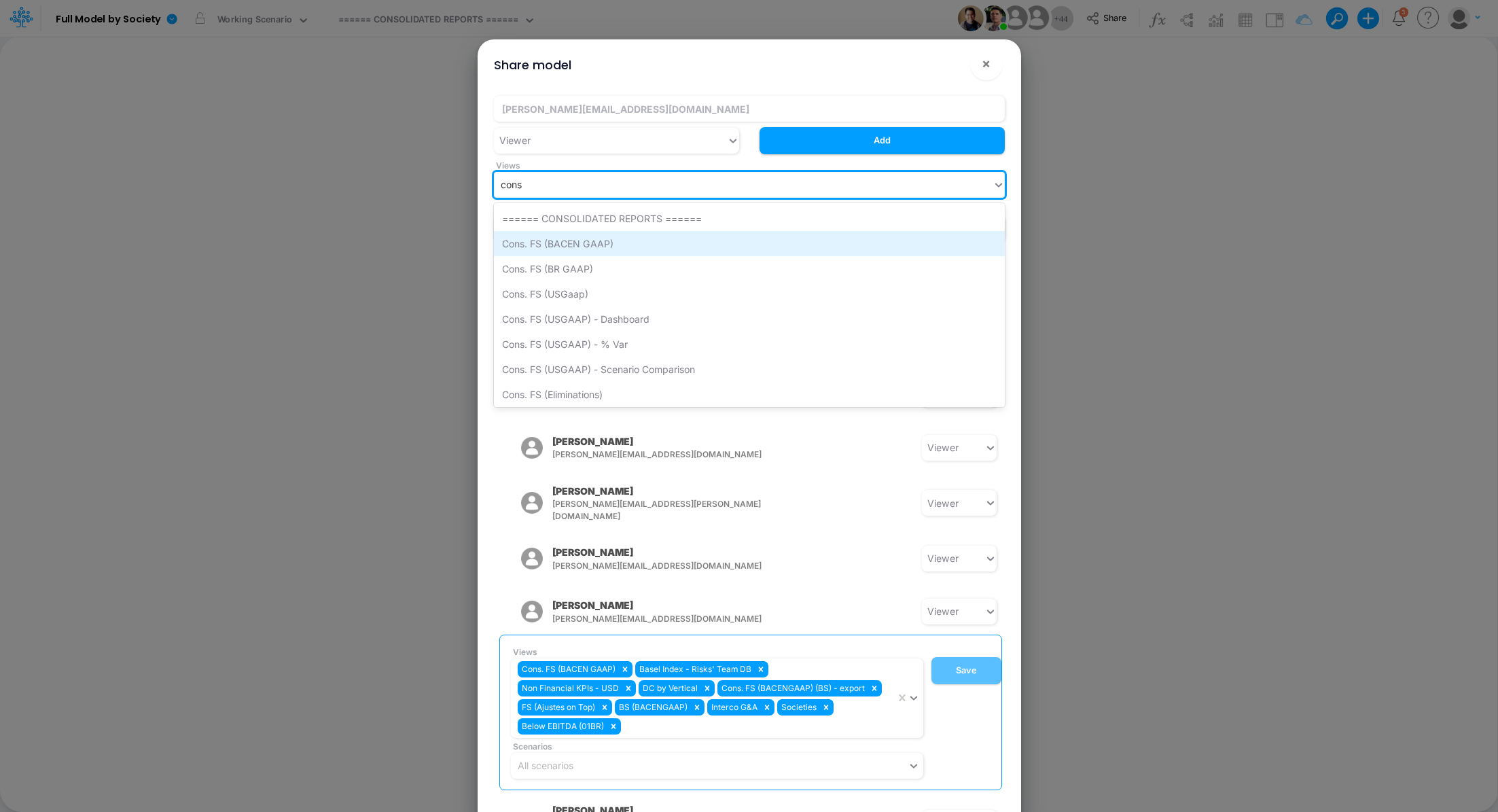
click at [604, 240] on div "Cons. FS (BACEN GAAP)" at bounding box center [750, 243] width 511 height 25
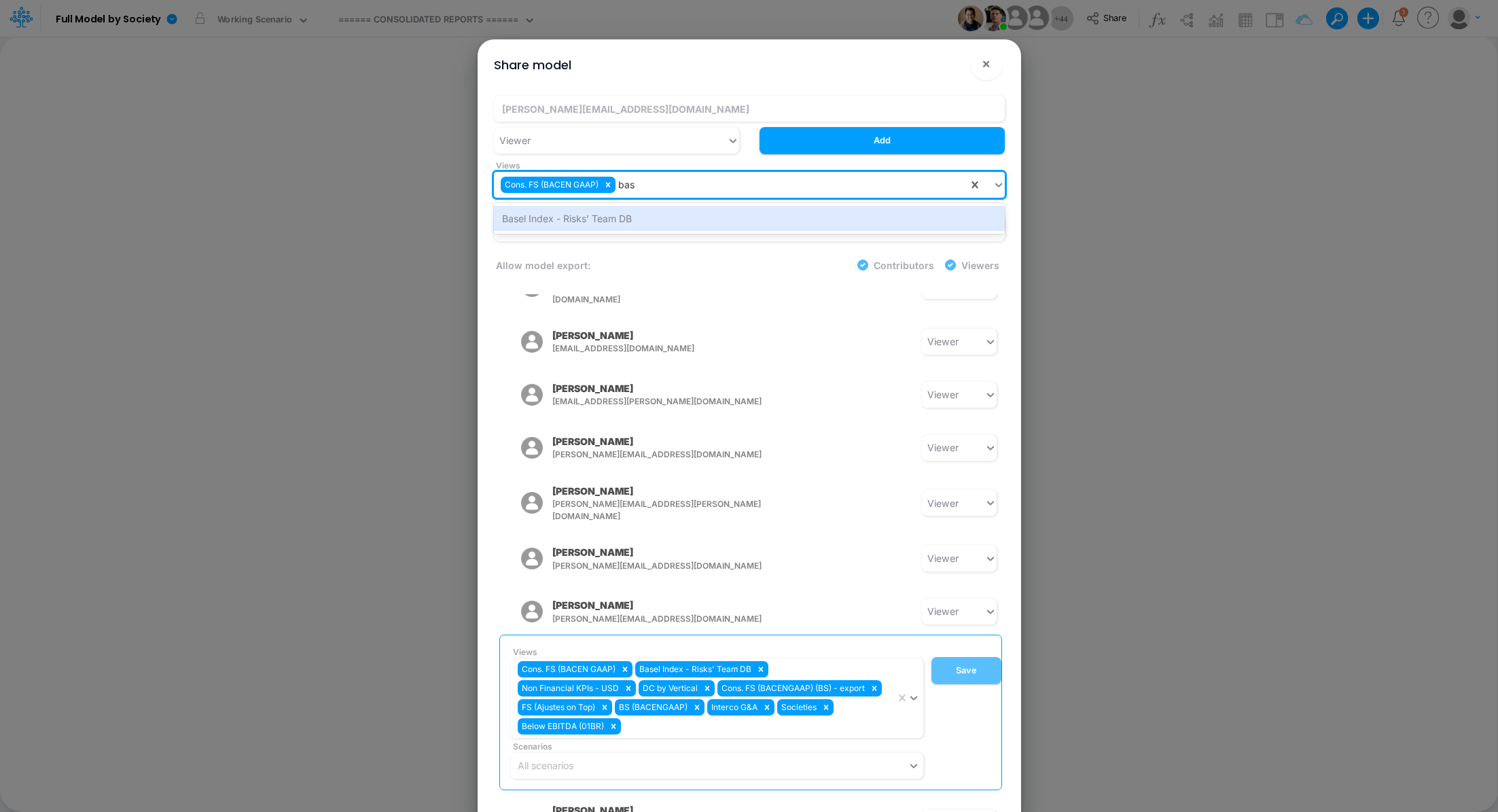
type input "base"
click at [651, 215] on div "Basel Index - Risks' Team DB" at bounding box center [750, 218] width 511 height 25
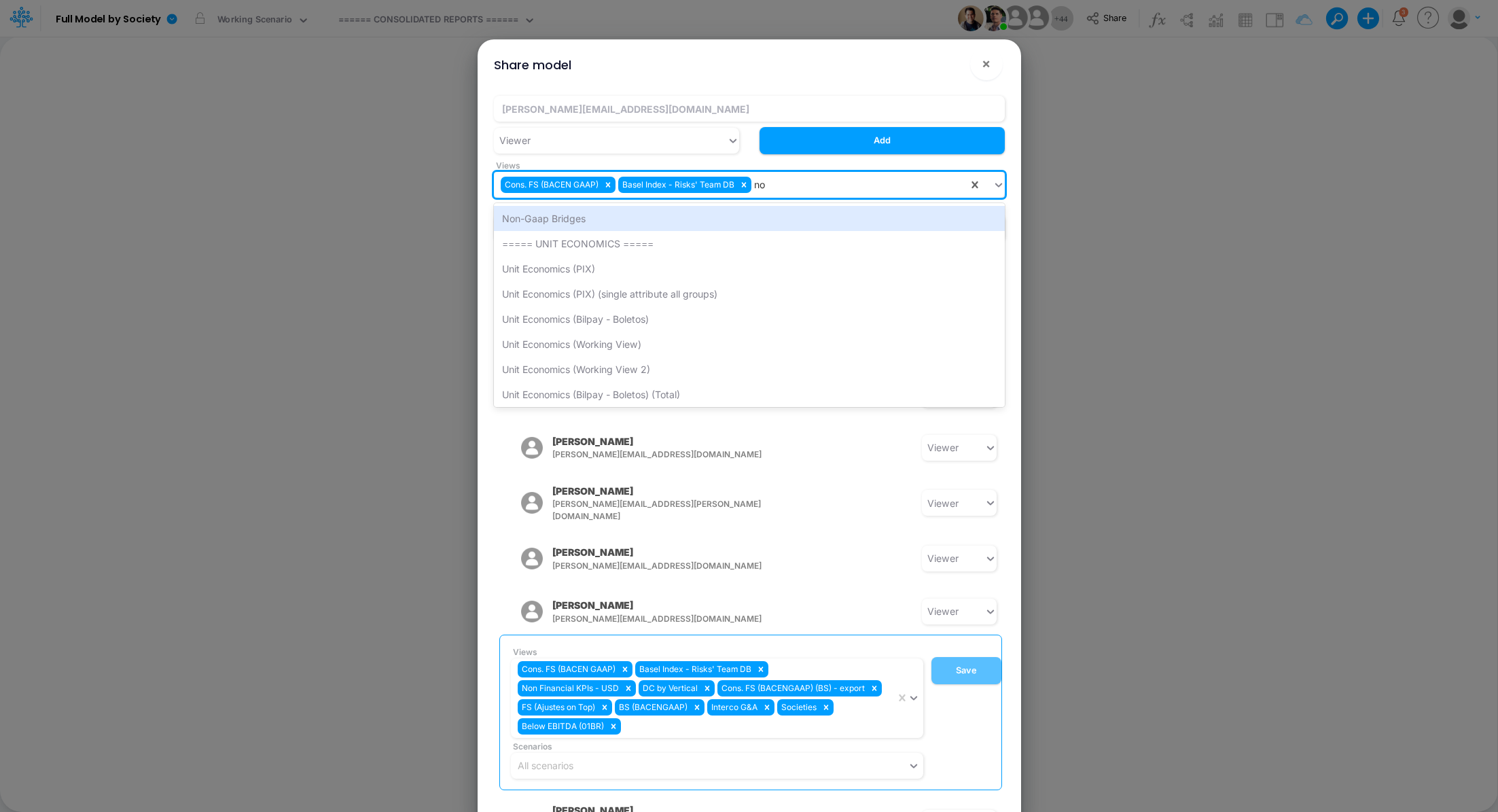
type input "non"
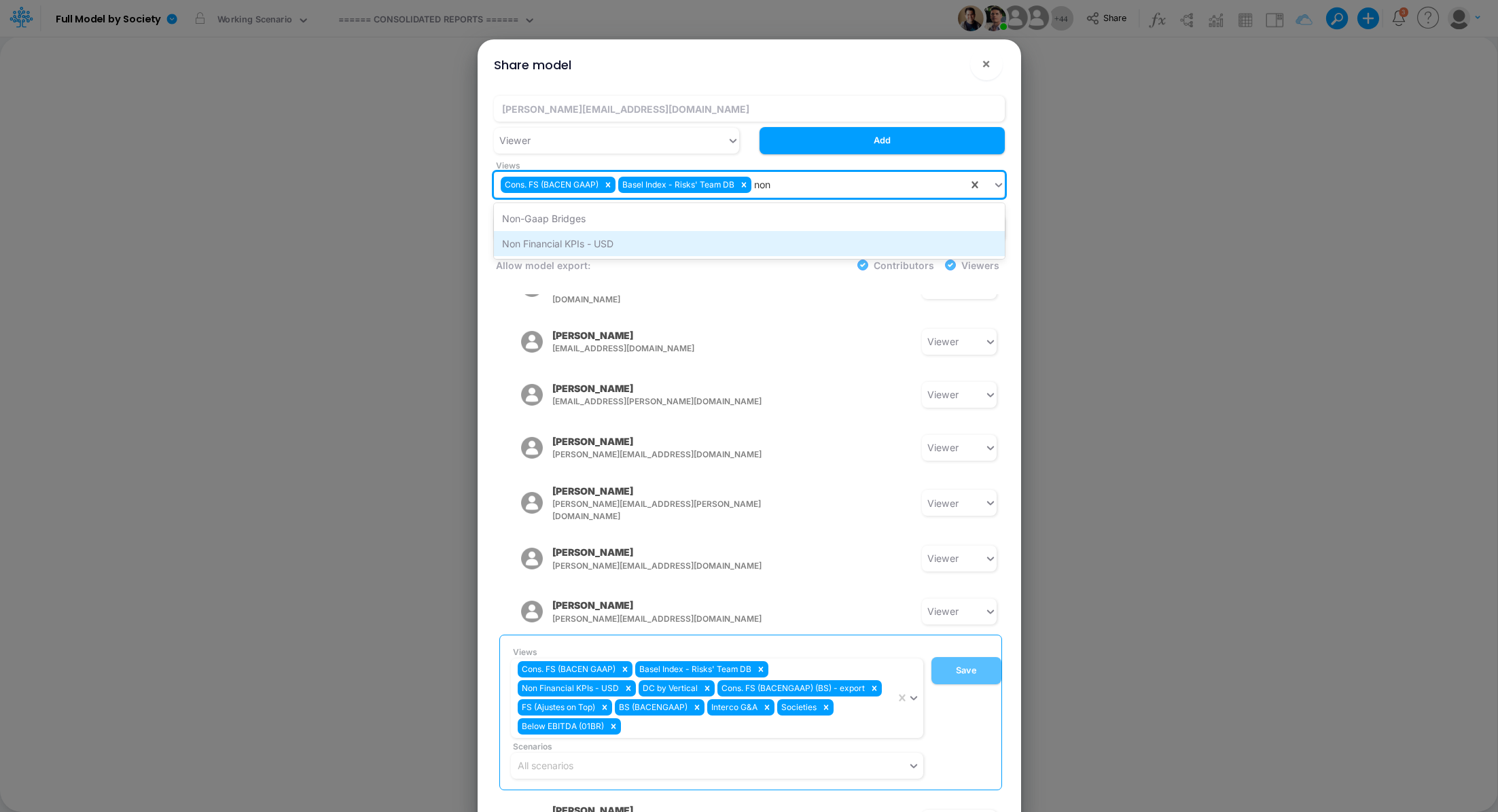
click at [669, 243] on div "Non Financial KPIs - USD" at bounding box center [750, 243] width 511 height 25
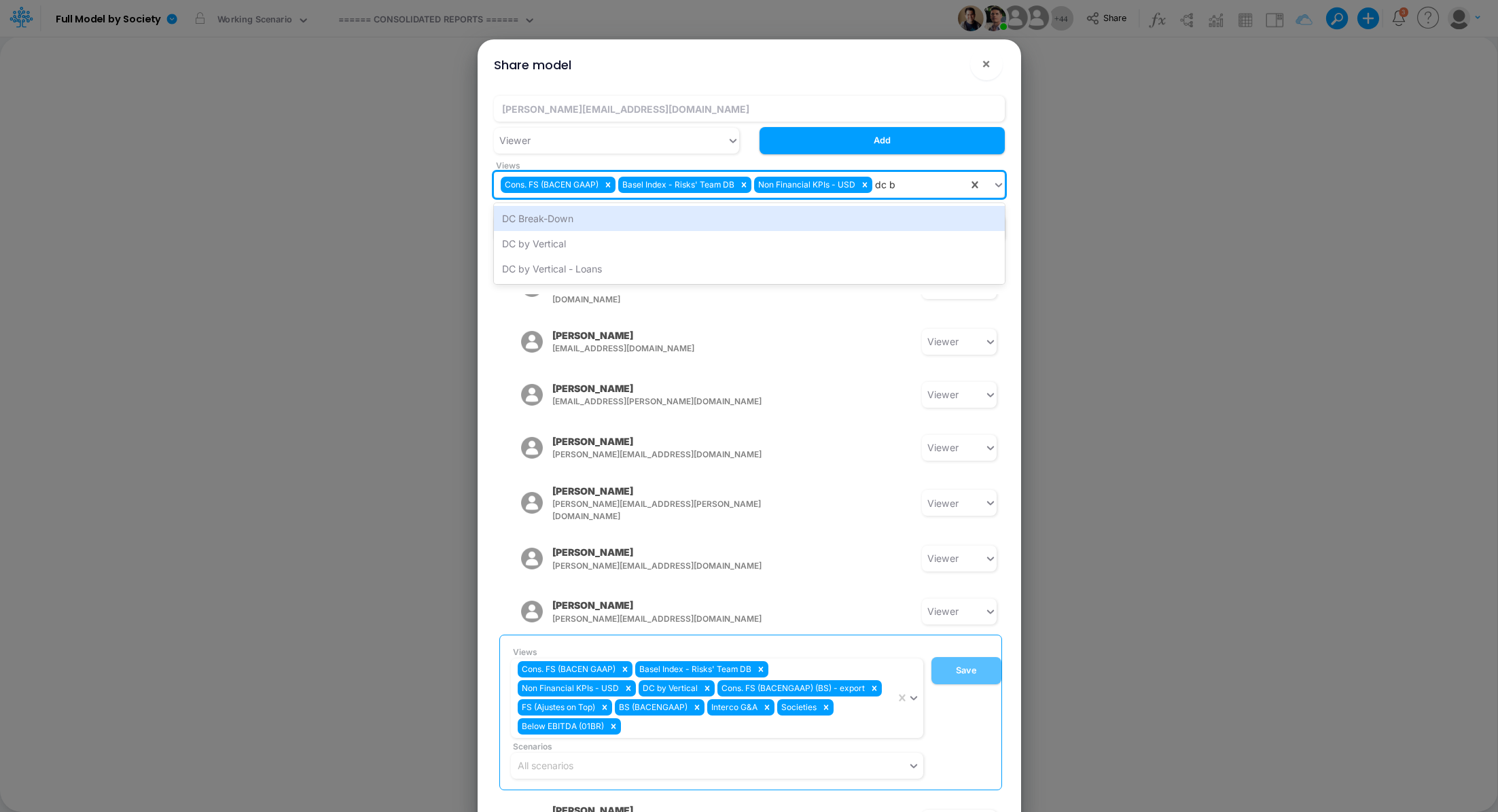
type input "dc by"
click at [633, 223] on div "DC by Vertical" at bounding box center [750, 218] width 511 height 25
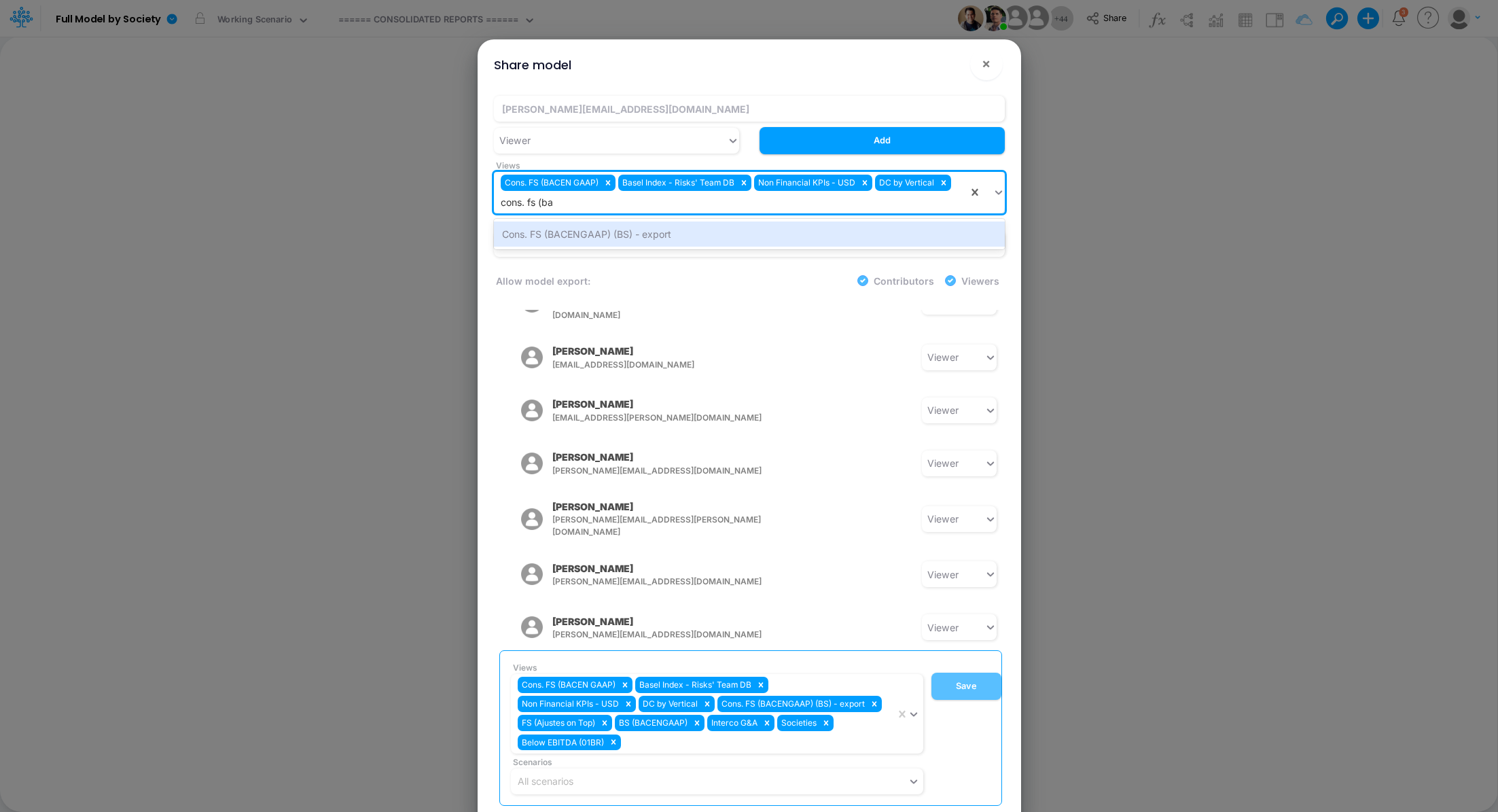
type input "cons. fs (bac"
click at [768, 235] on div "Cons. FS (BACENGAAP) (BS) - export" at bounding box center [750, 233] width 511 height 25
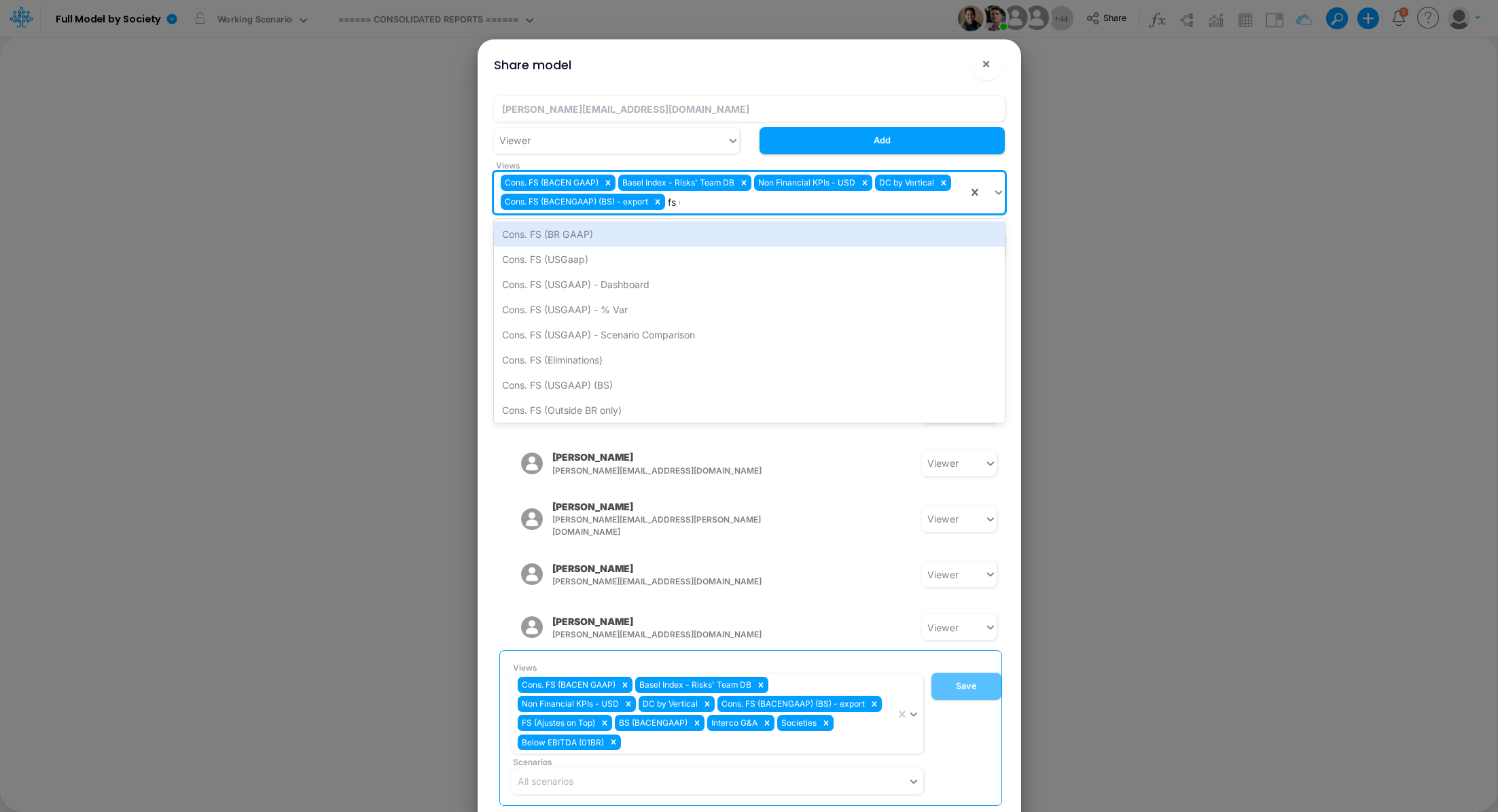
type input "fs (a"
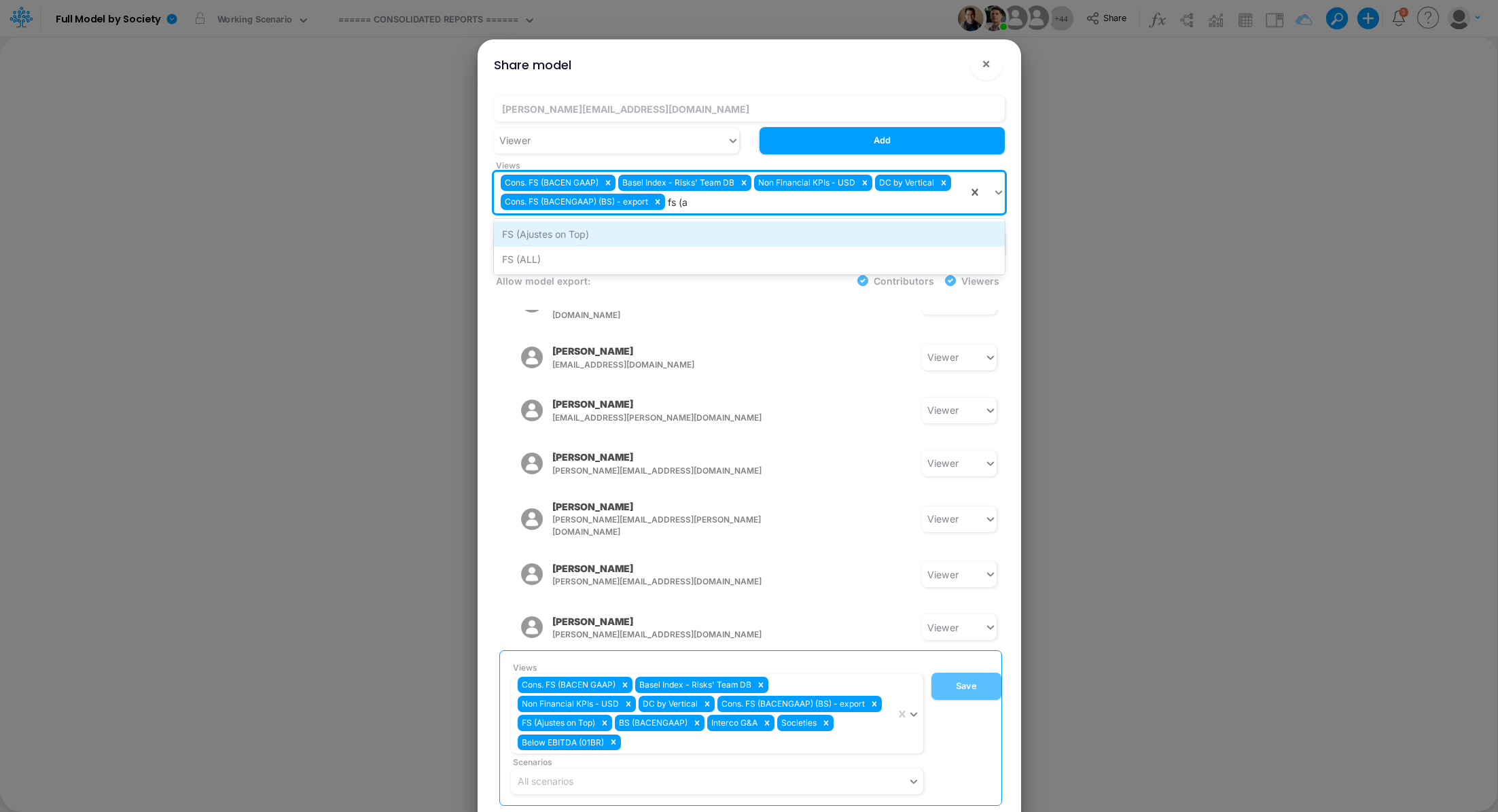
click at [675, 230] on div "FS (Ajustes on Top)" at bounding box center [750, 233] width 511 height 25
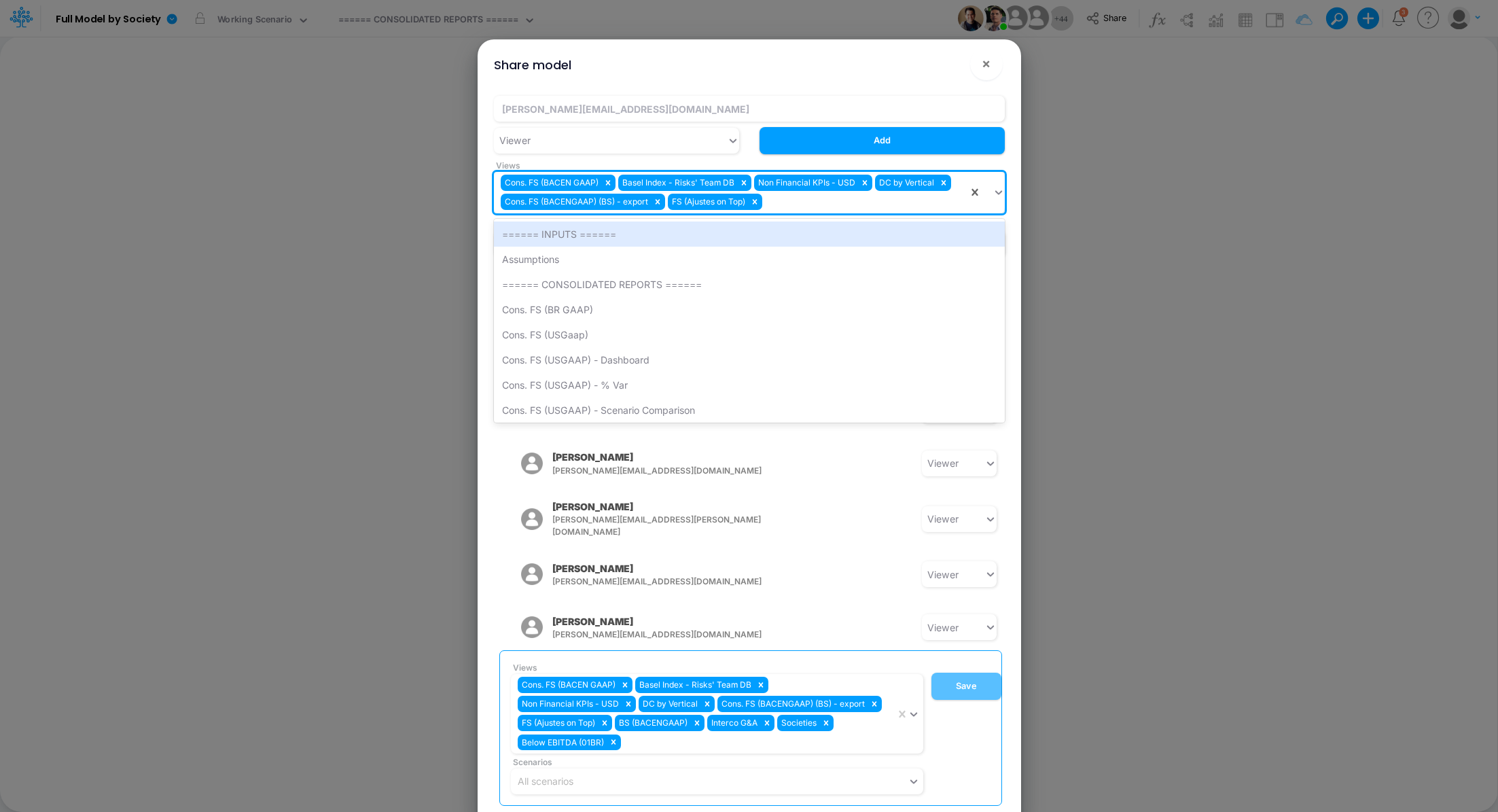
click at [808, 209] on div "Cons. FS (BACEN GAAP) Basel Index - Risks' Team DB Non Financial KPIs - USD DC …" at bounding box center [731, 193] width 474 height 42
type input "bs"
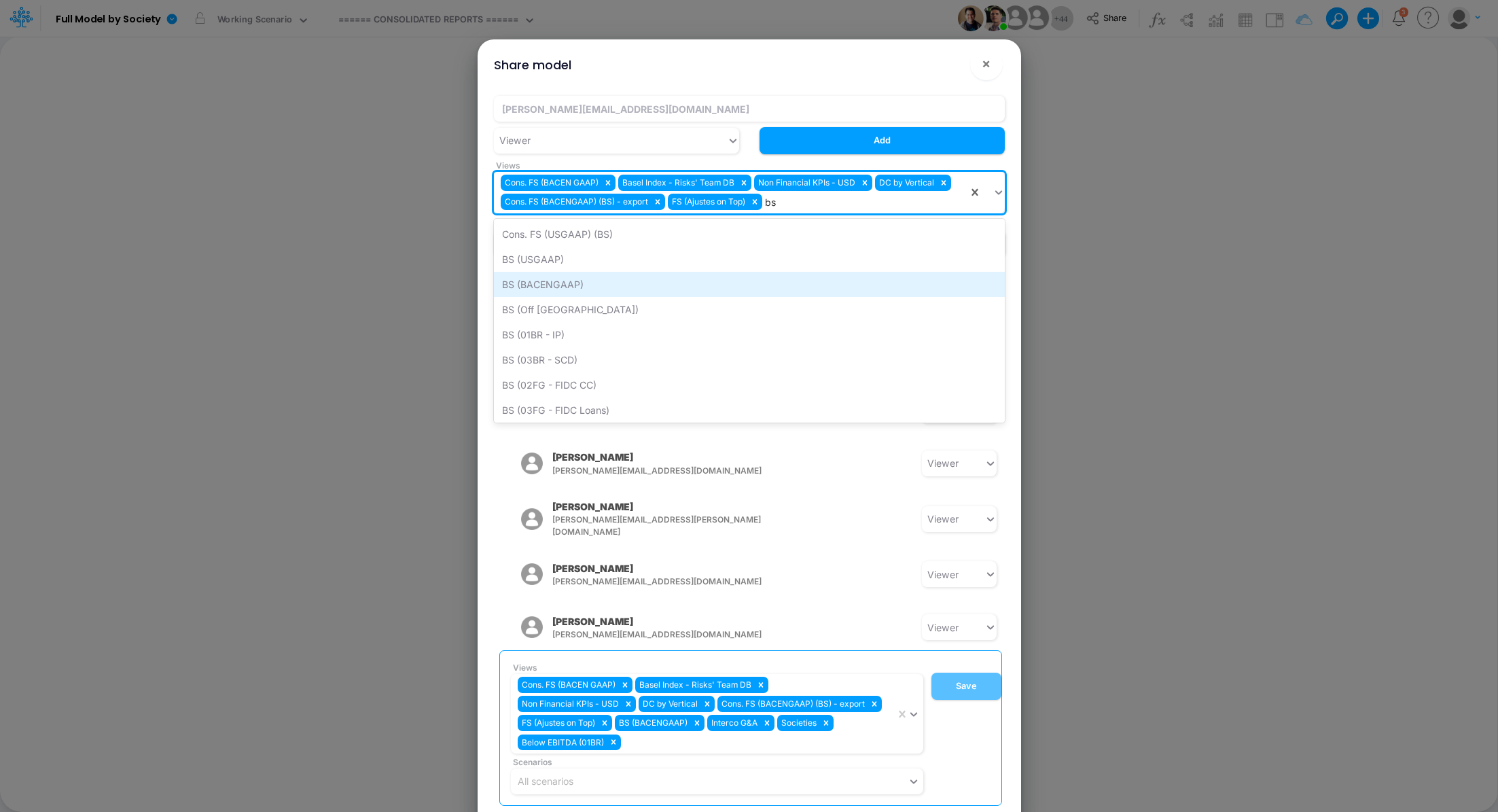
click at [679, 291] on div "BS (BACENGAAP)" at bounding box center [750, 284] width 511 height 25
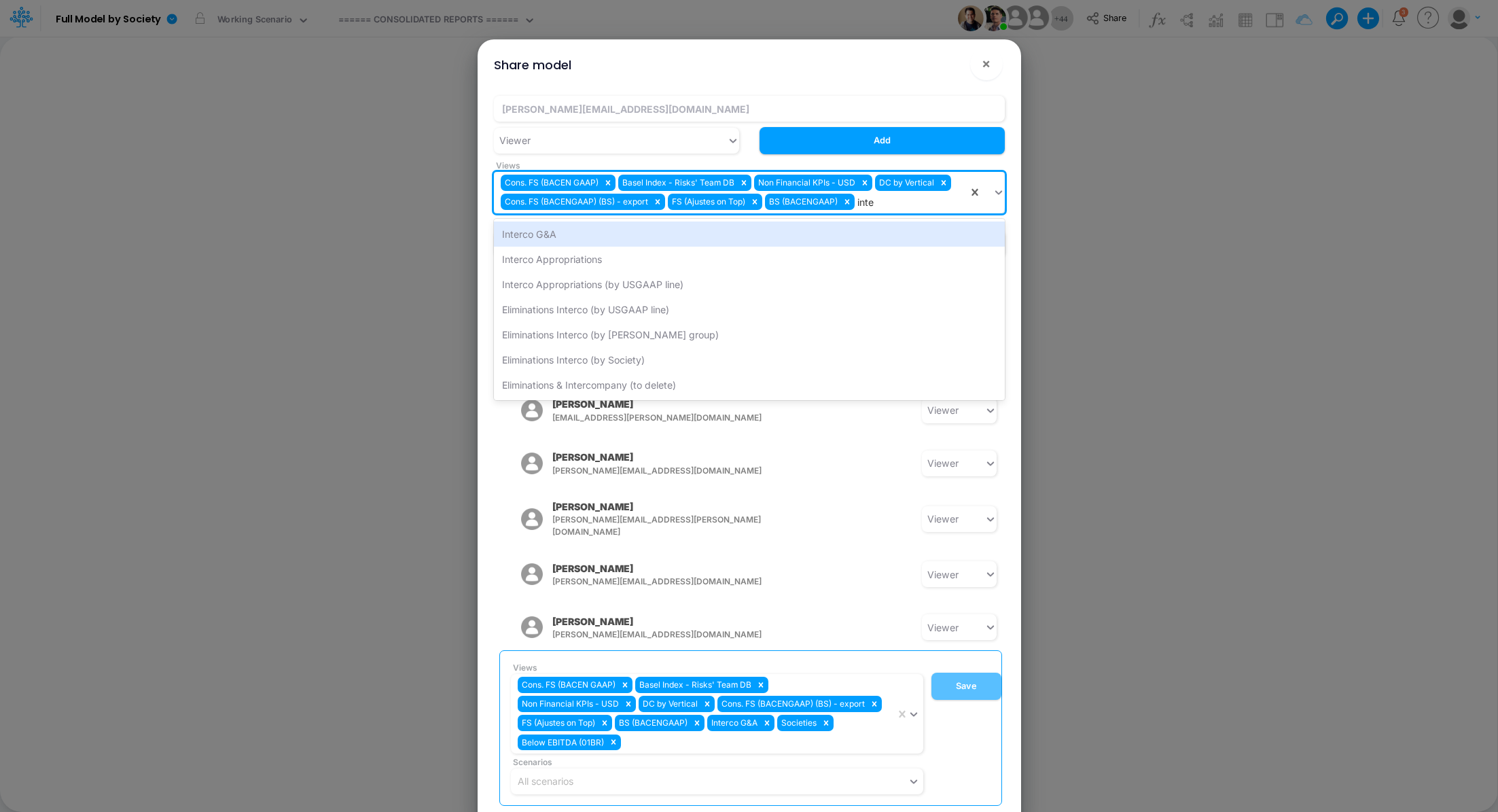
type input "inter"
click at [648, 228] on div "Interco G&A" at bounding box center [750, 233] width 511 height 25
type input "societi"
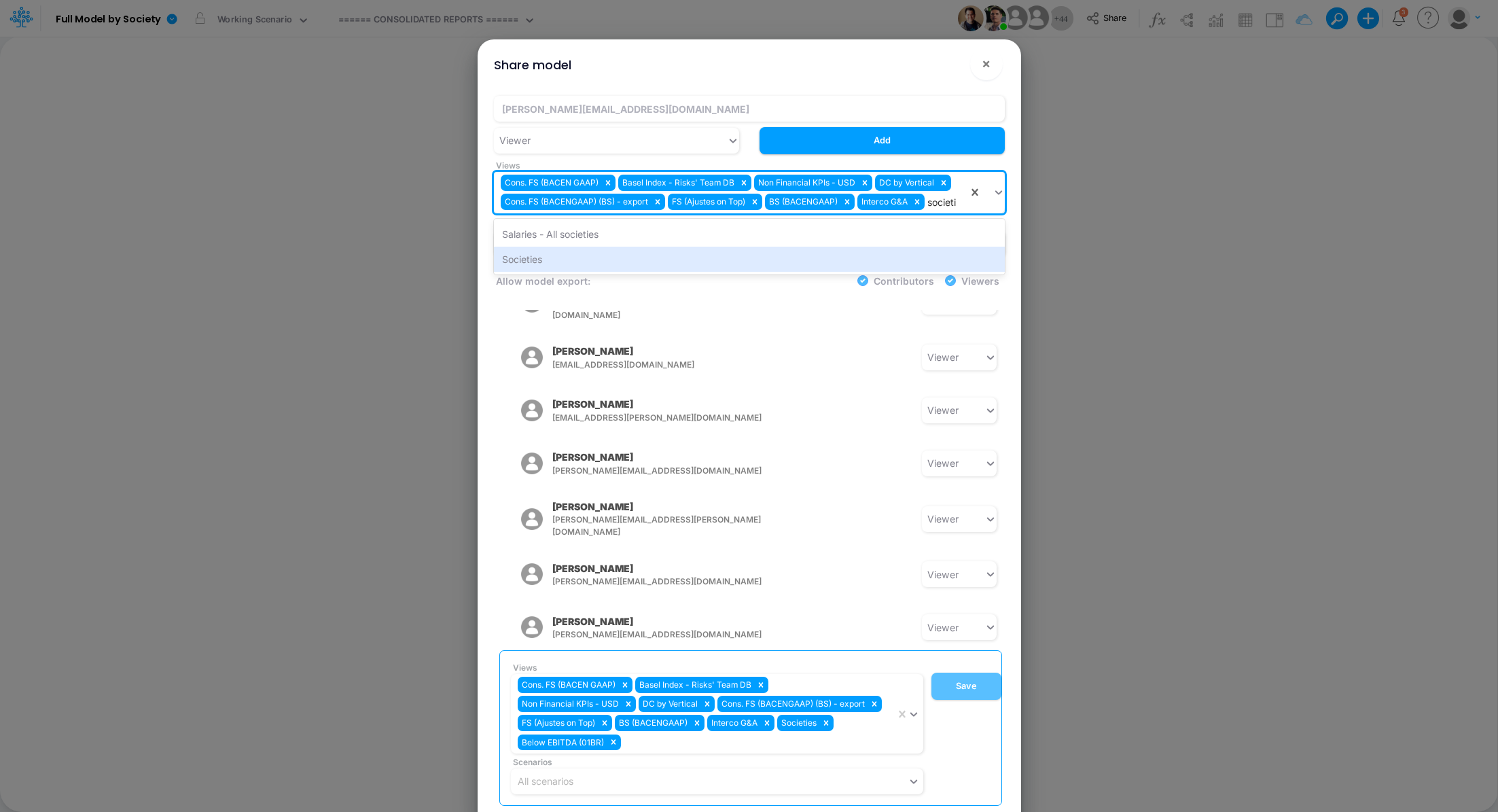
click at [726, 272] on div "Salaries - All societies Societies" at bounding box center [750, 247] width 511 height 56
click at [730, 258] on div "Societies" at bounding box center [750, 258] width 511 height 25
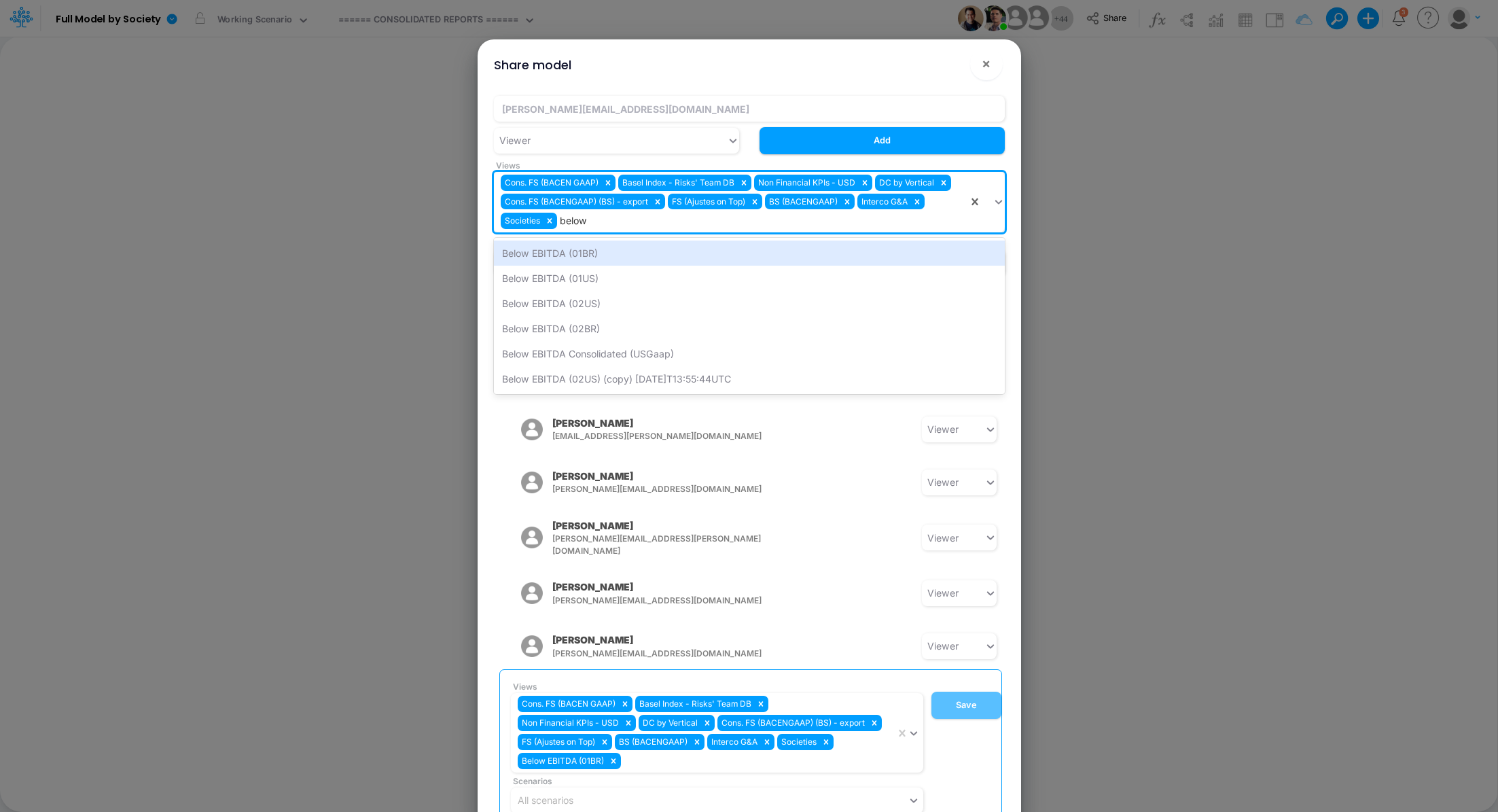
type input "below"
click at [800, 251] on div "Below EBITDA (01BR)" at bounding box center [750, 253] width 511 height 25
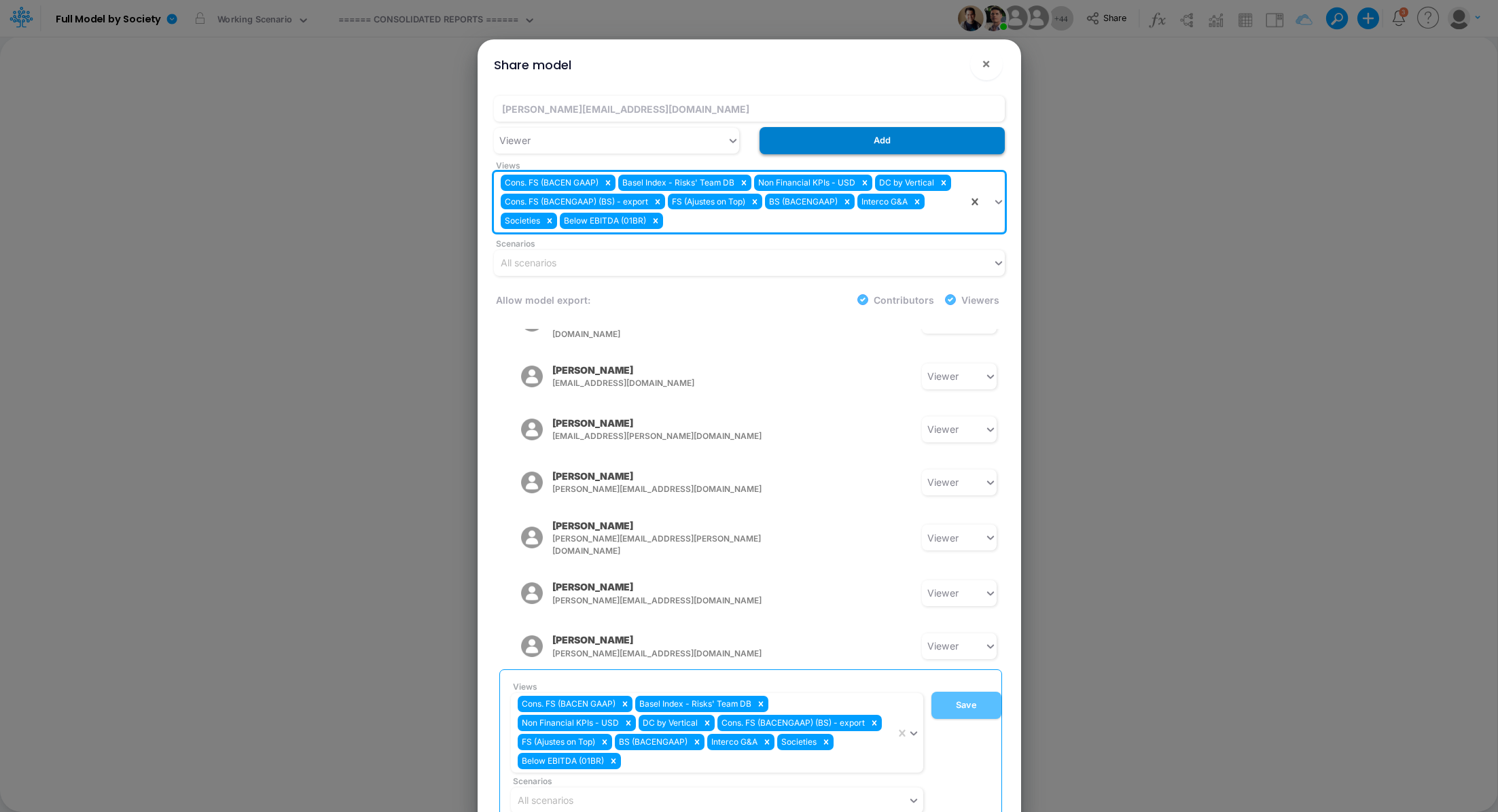
click at [843, 146] on button "Add" at bounding box center [882, 140] width 246 height 26
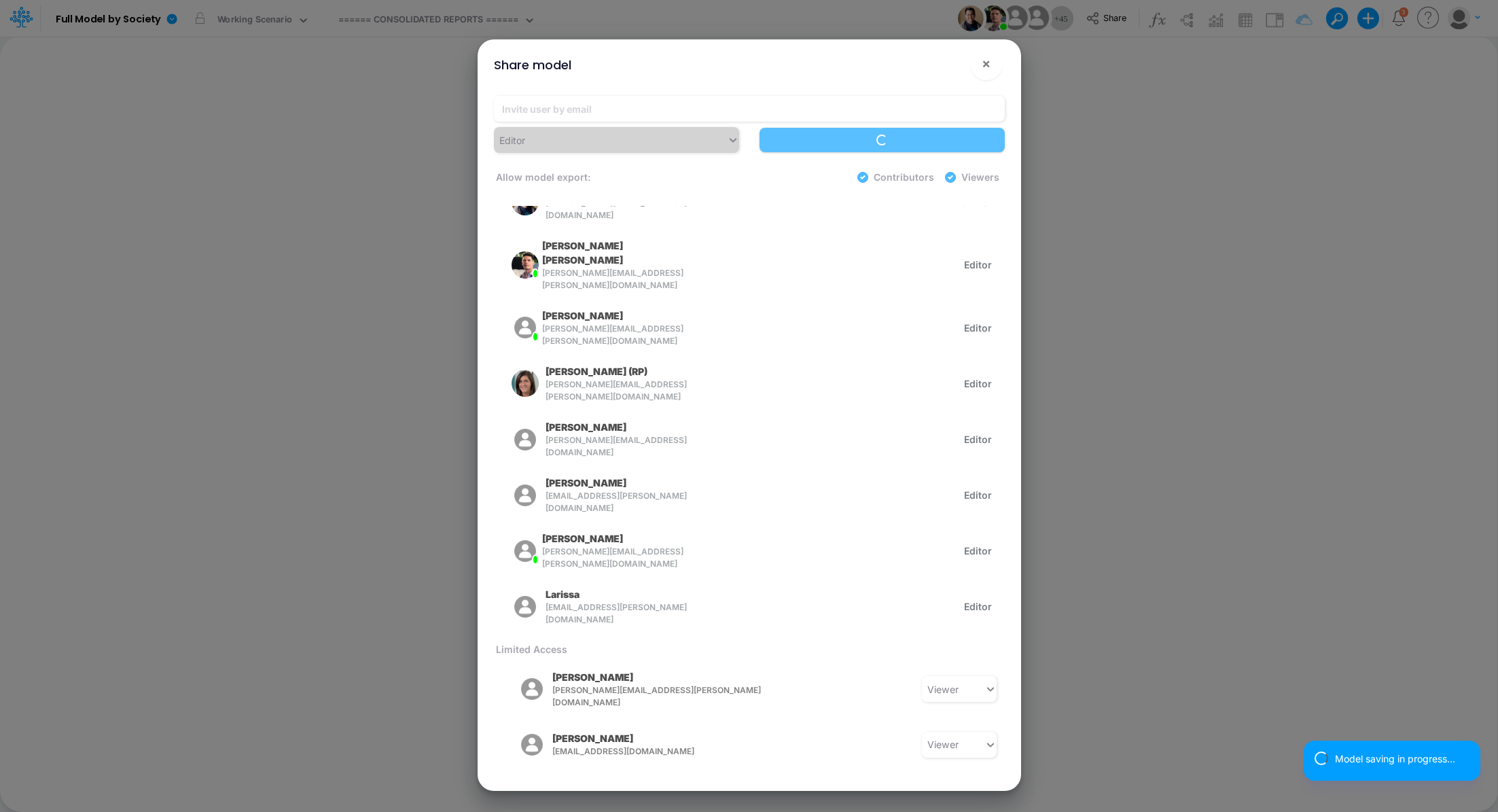
scroll to position [0, 0]
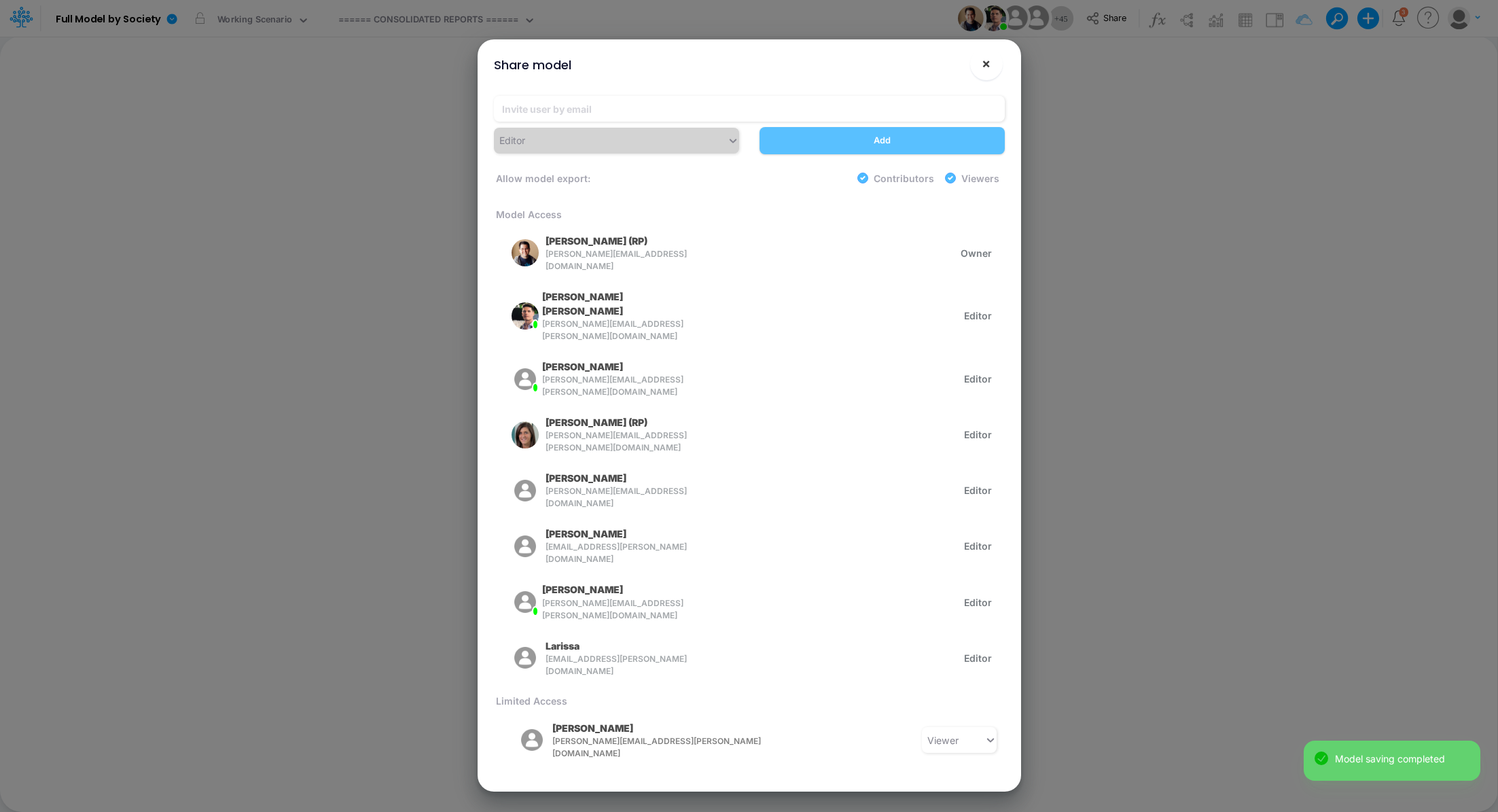
click at [980, 67] on button "×" at bounding box center [987, 64] width 33 height 33
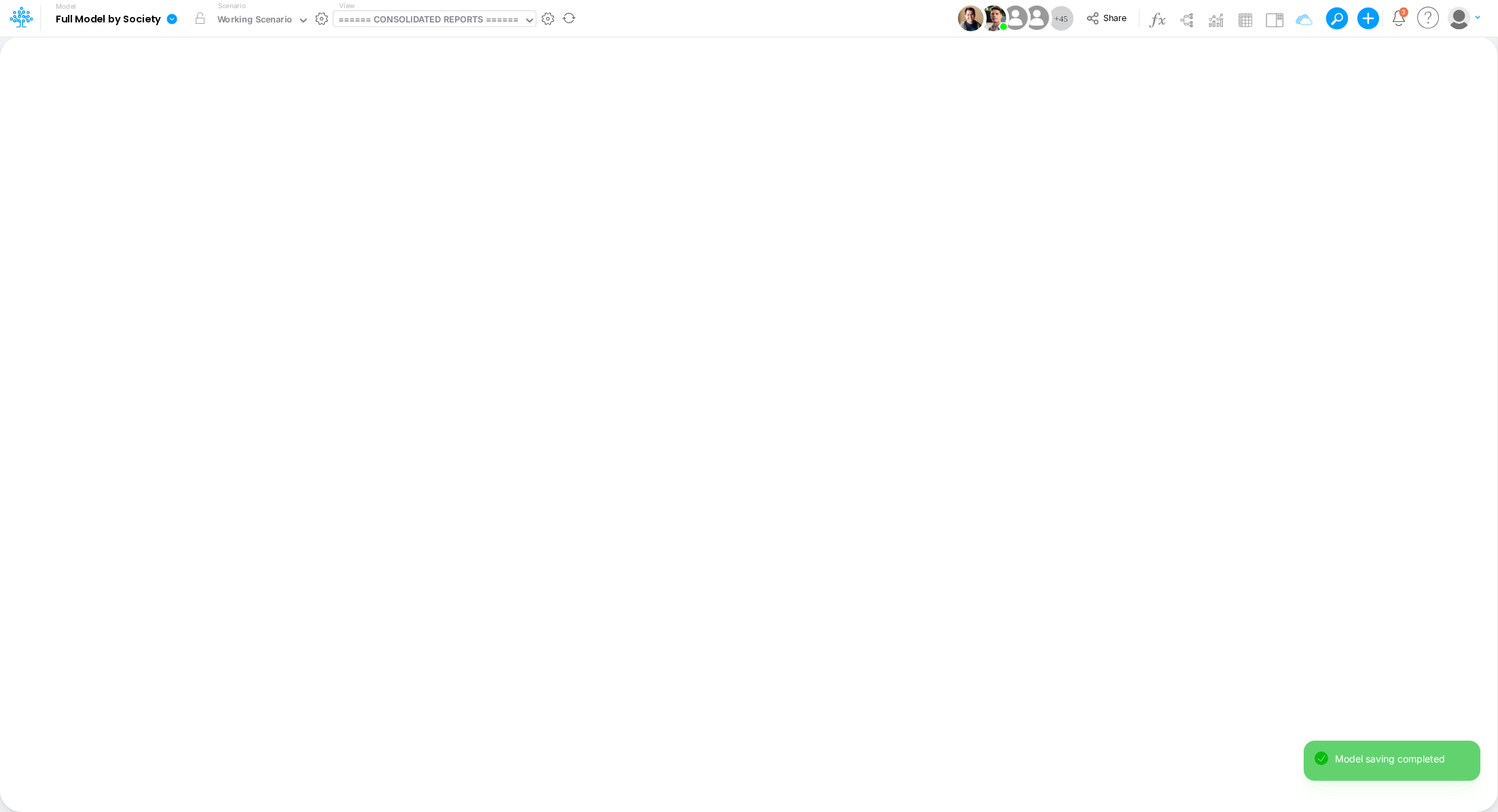
click at [390, 21] on div "====== CONSOLIDATED REPORTS ======" at bounding box center [429, 21] width 180 height 16
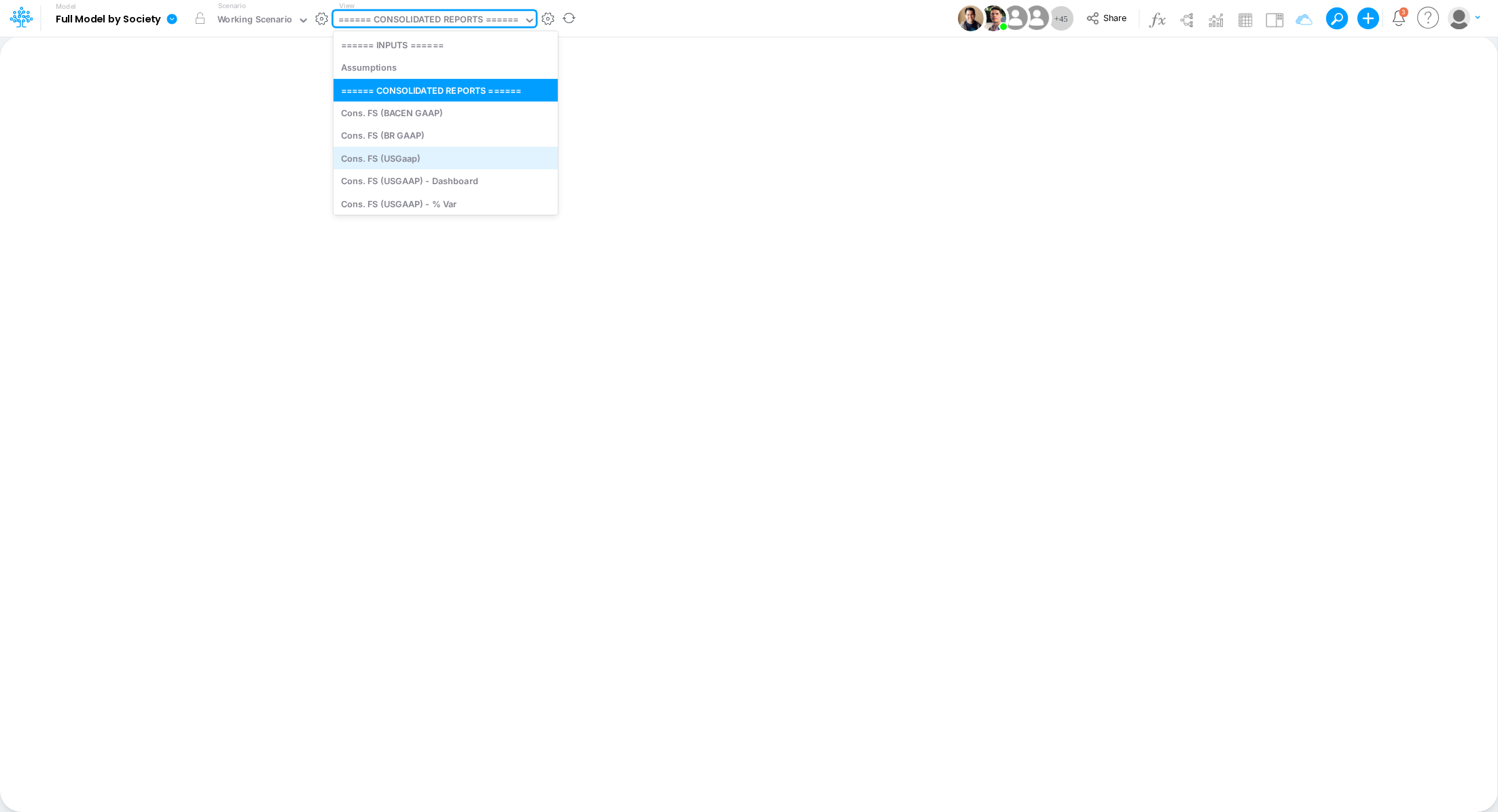
click at [414, 155] on div "Cons. FS (USGaap)" at bounding box center [445, 158] width 224 height 22
type input "Consolidated FS - USGAAP"
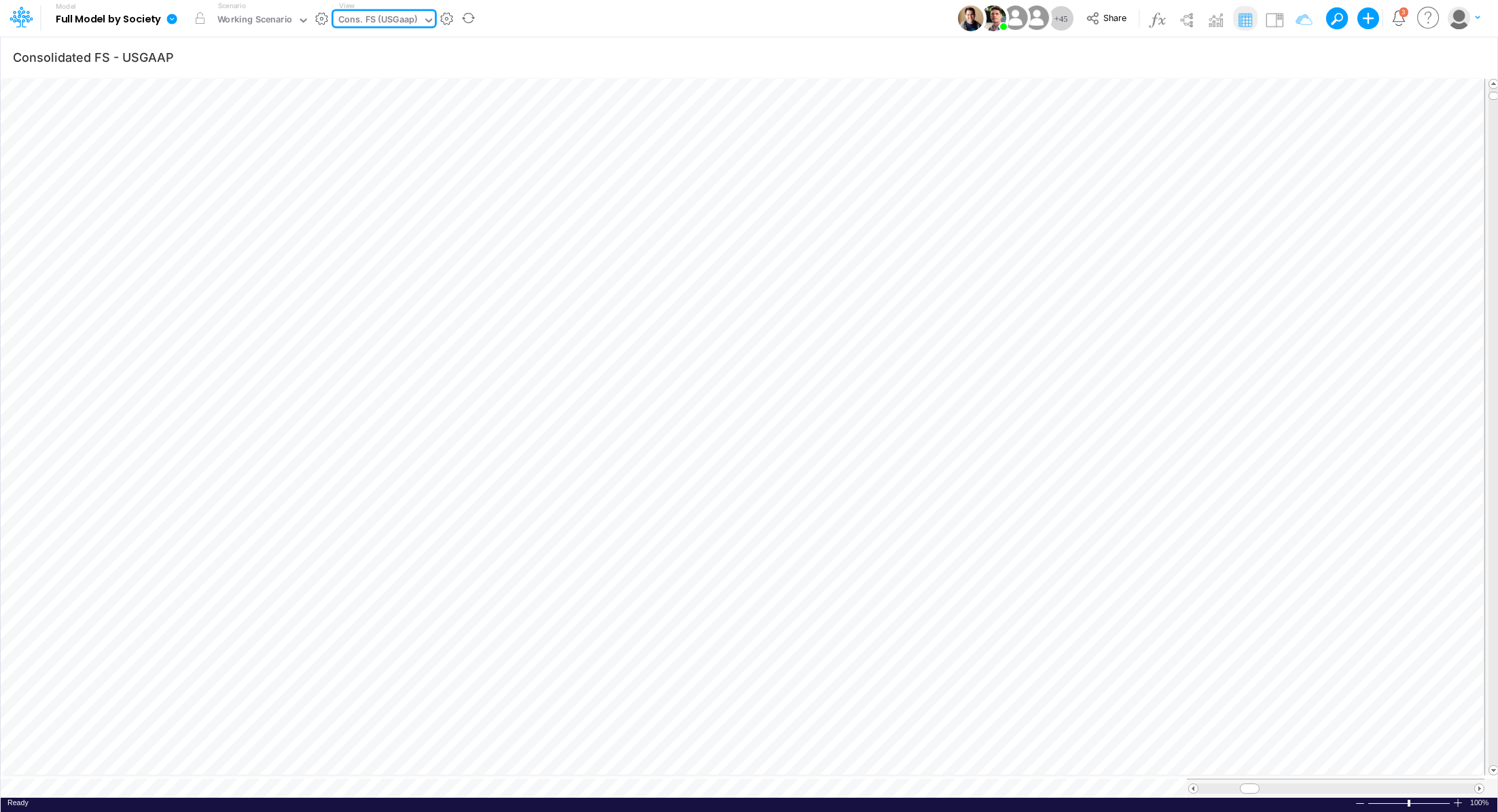
click at [174, 19] on icon at bounding box center [172, 19] width 10 height 10
click at [254, 122] on button "Export" at bounding box center [240, 119] width 145 height 22
click at [334, 125] on button "Excel" at bounding box center [386, 126] width 145 height 21
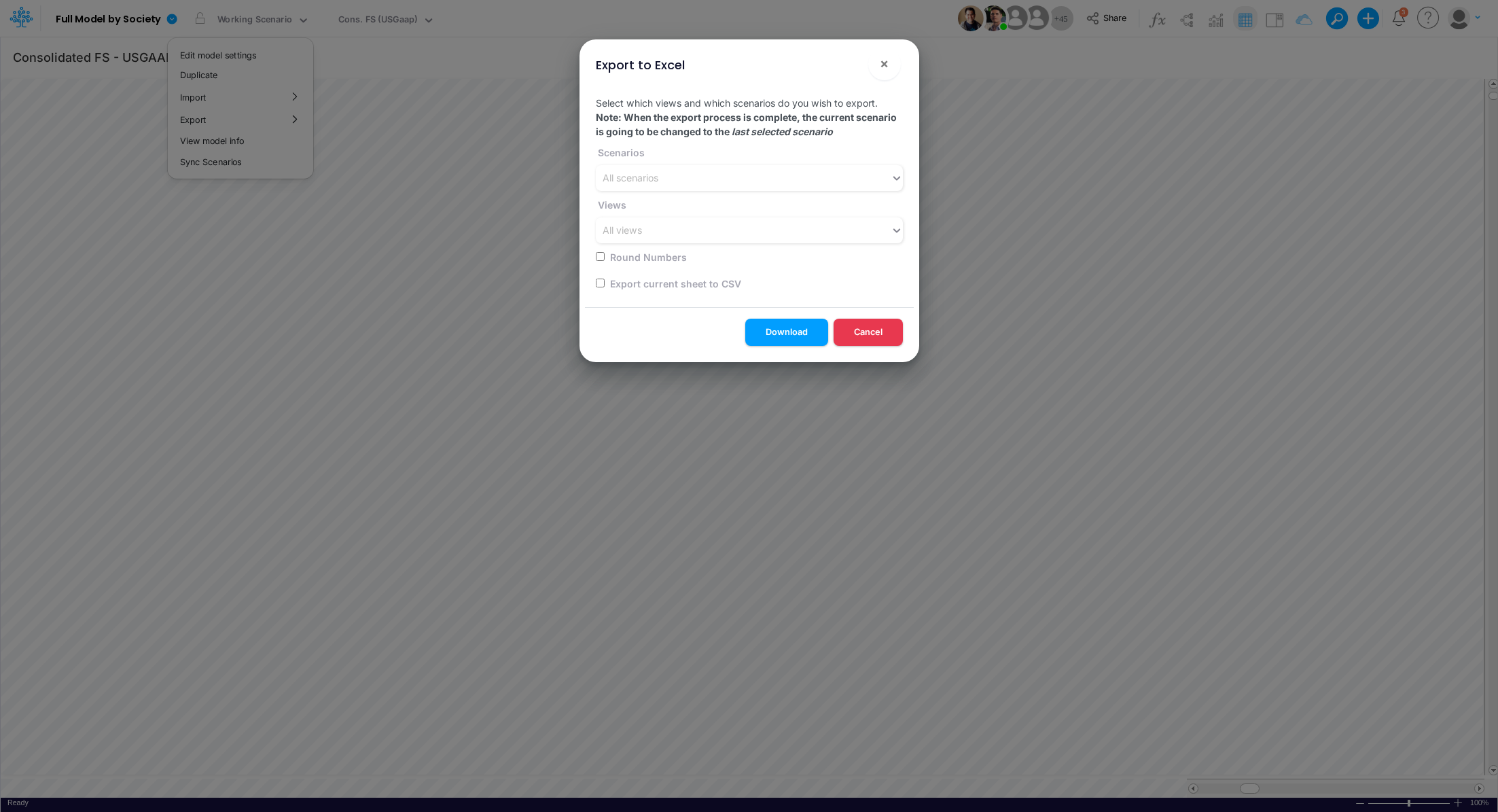
click at [709, 282] on label "Export current sheet to CSV" at bounding box center [675, 284] width 133 height 14
click at [599, 281] on input "checkbox" at bounding box center [600, 283] width 9 height 9
checkbox input "true"
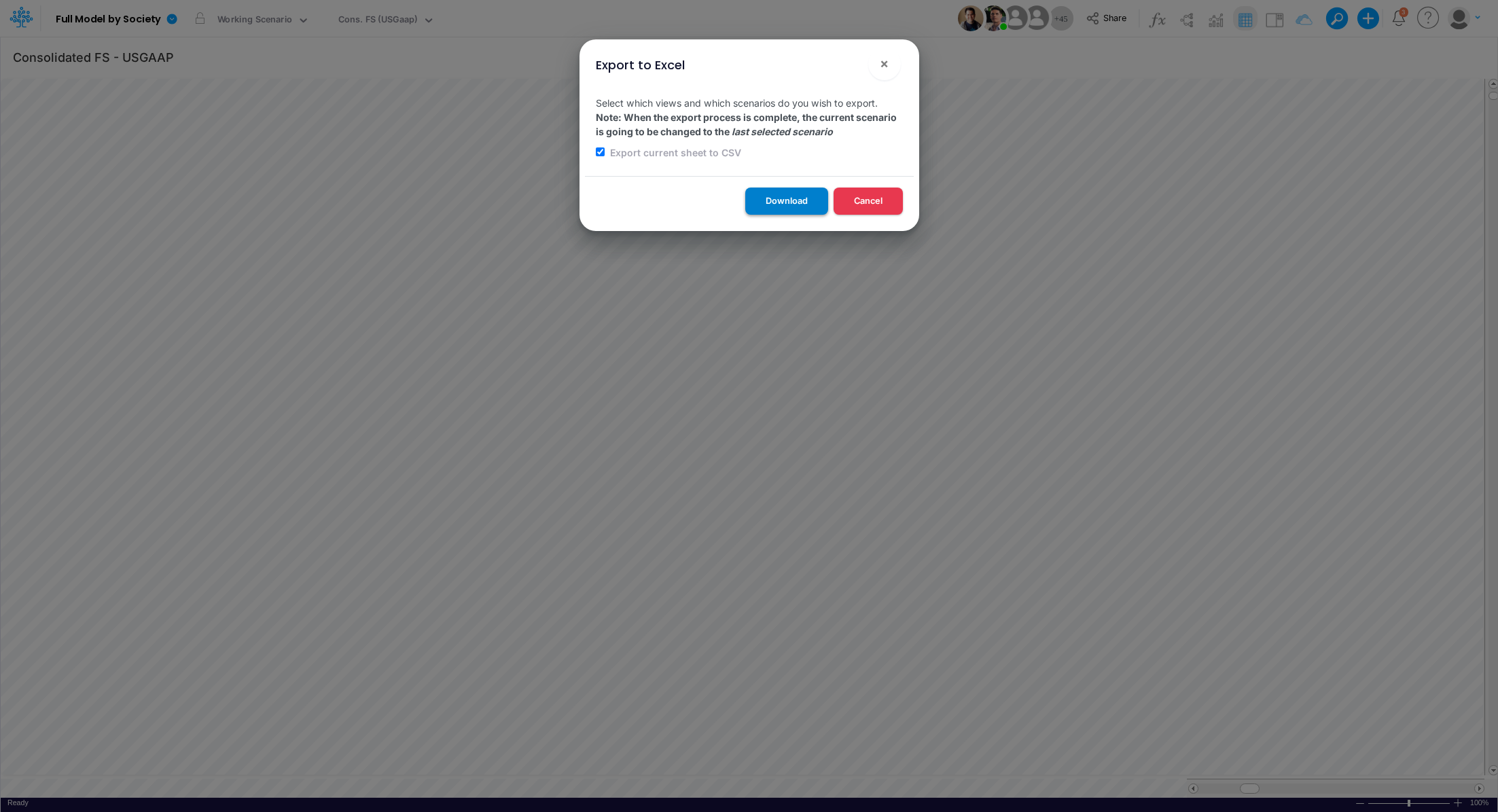
click at [759, 208] on button "Download" at bounding box center [787, 200] width 83 height 26
click at [882, 62] on span "×" at bounding box center [884, 63] width 9 height 16
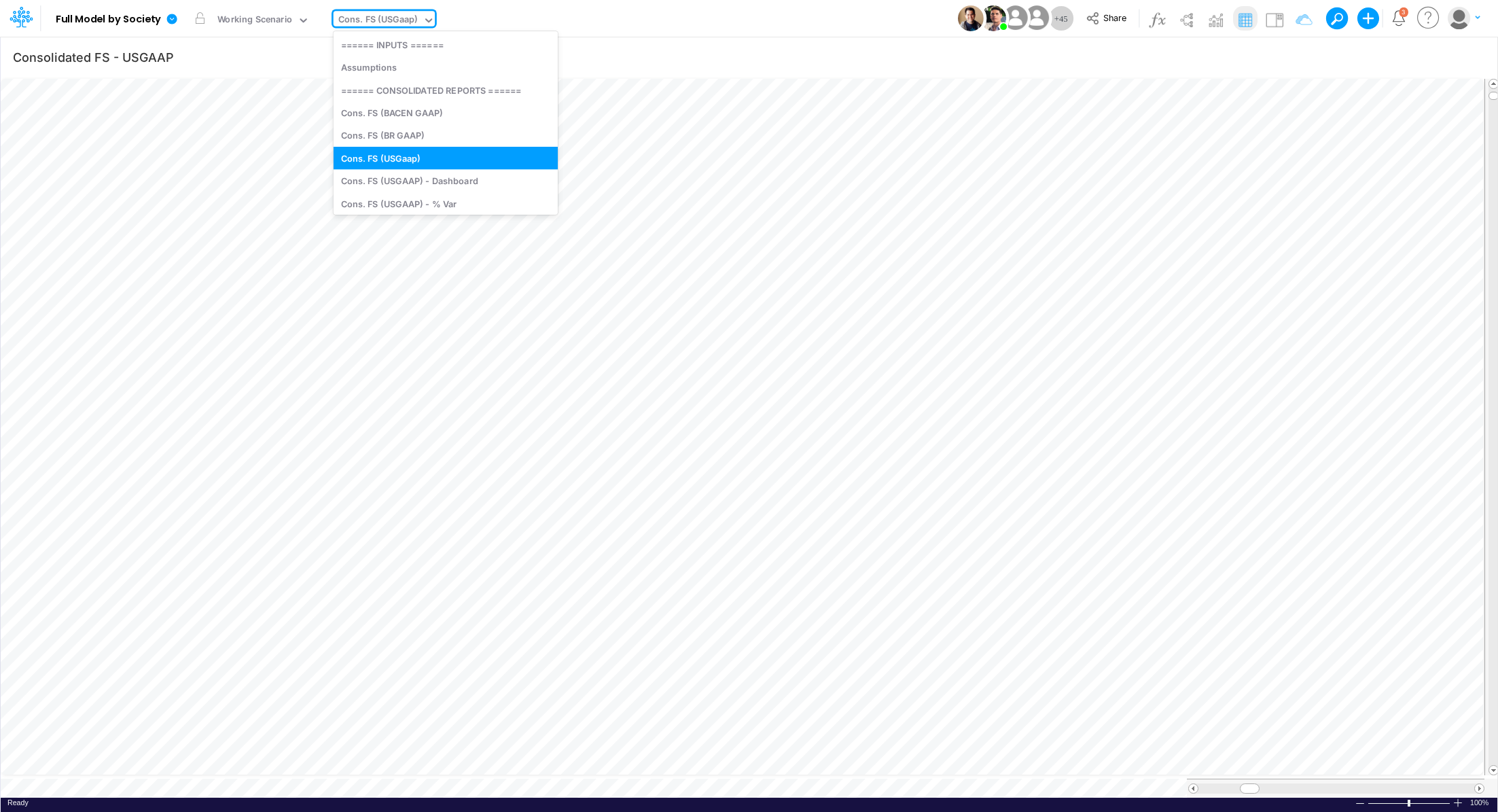
click at [376, 27] on div "Cons. FS (USGaap)" at bounding box center [378, 21] width 79 height 16
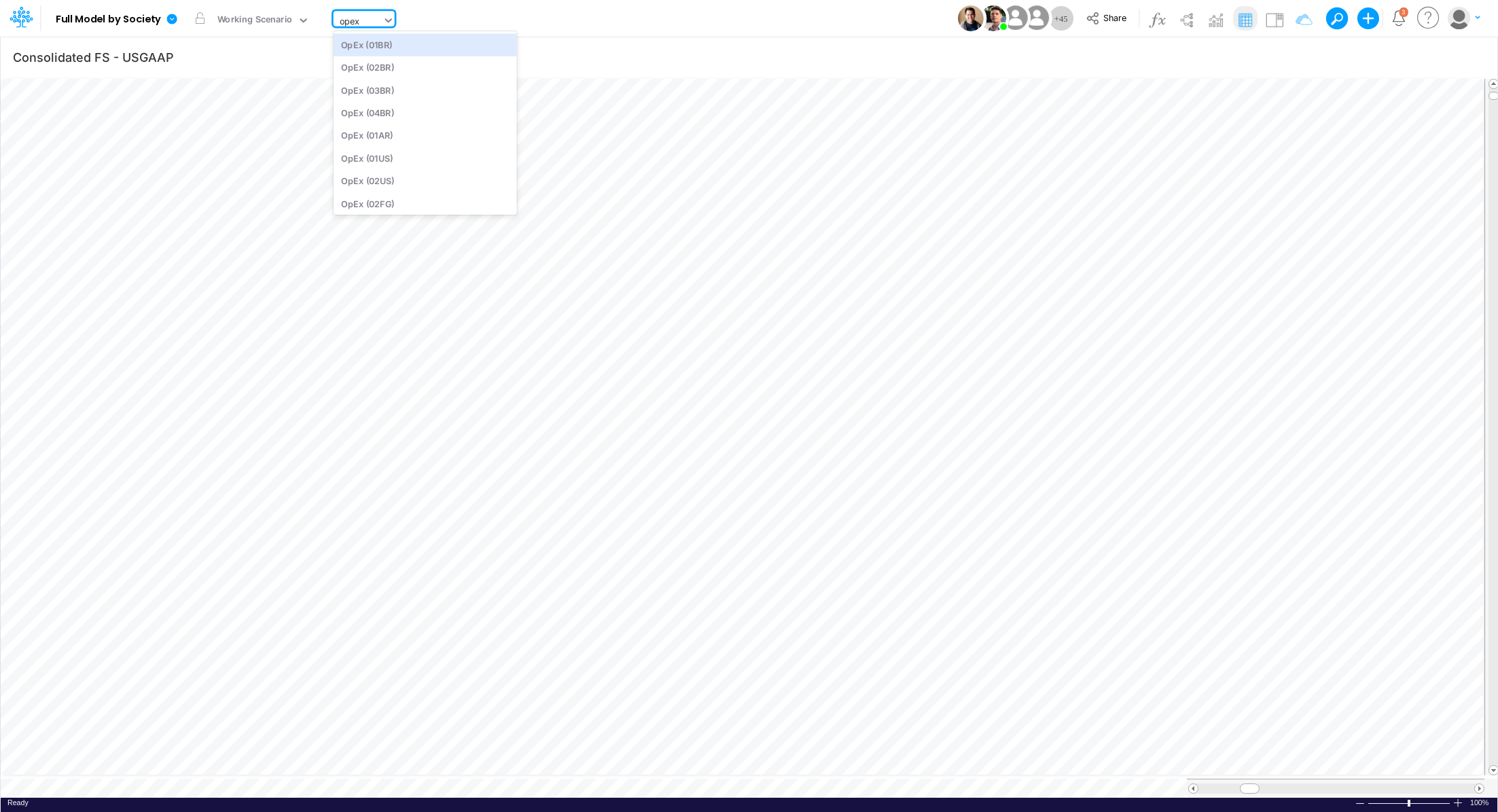
type input "opex c"
click at [359, 72] on div "OpEx Check" at bounding box center [425, 67] width 183 height 22
drag, startPoint x: 1246, startPoint y: 780, endPoint x: 1265, endPoint y: 776, distance: 19.4
click at [1265, 778] on div at bounding box center [1336, 788] width 298 height 19
